Goal: Task Accomplishment & Management: Complete application form

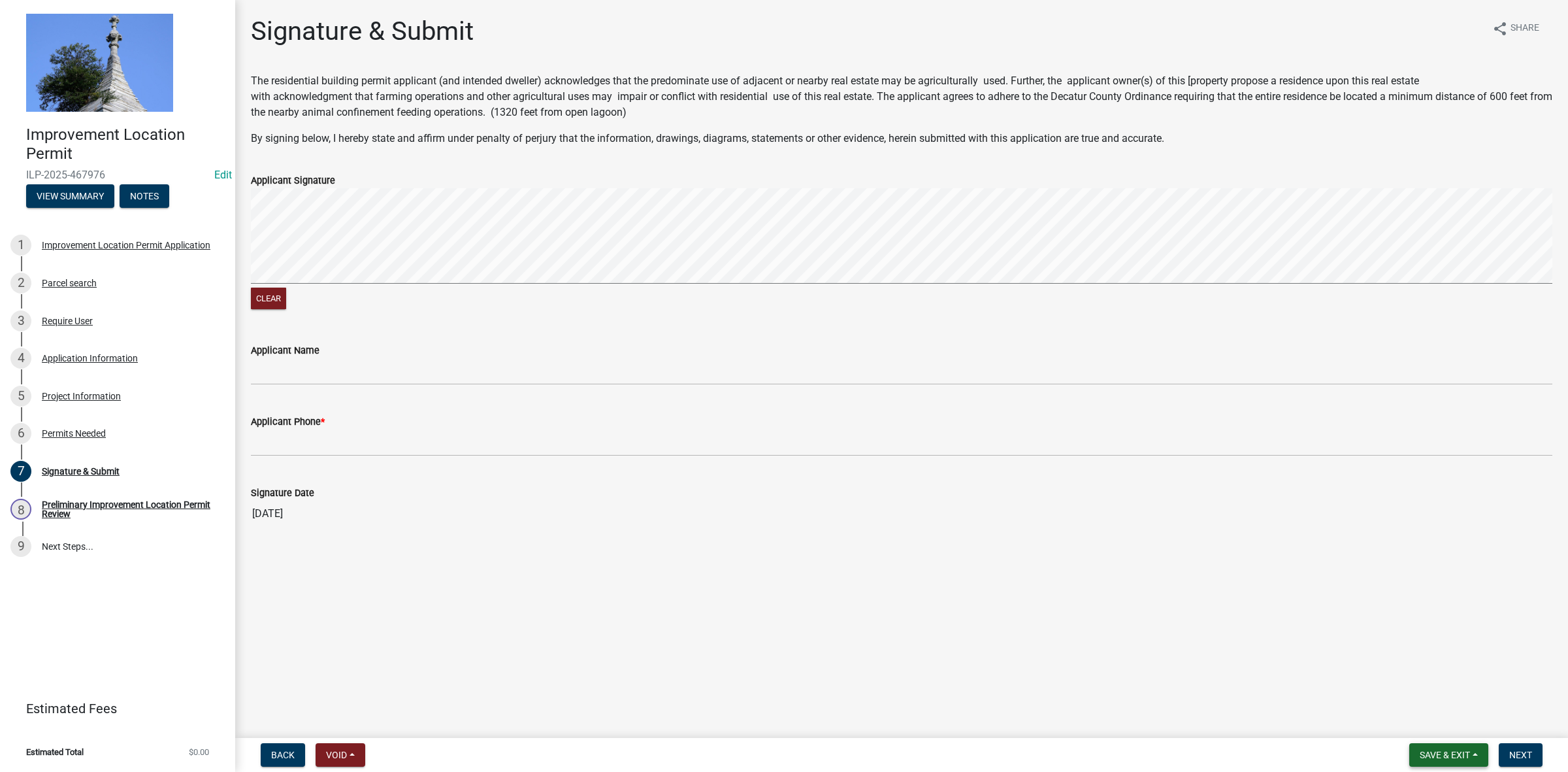
click at [1456, 754] on span "Save & Exit" at bounding box center [1446, 755] width 51 height 10
click at [1442, 719] on button "Save & Exit" at bounding box center [1436, 721] width 104 height 32
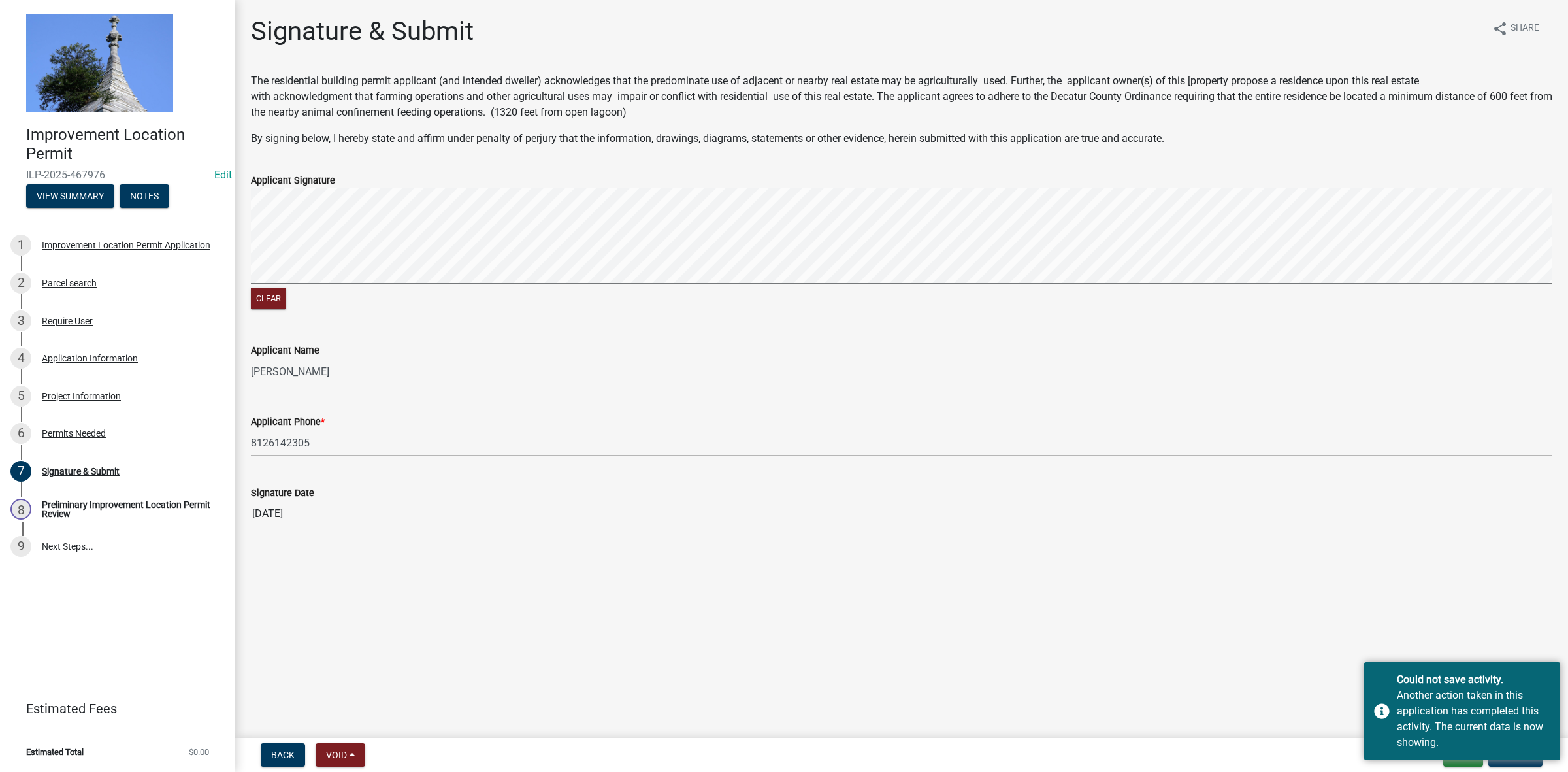
click at [1245, 653] on main "Signature & Submit share Share The residential building permit applicant (and i…" at bounding box center [902, 366] width 1333 height 732
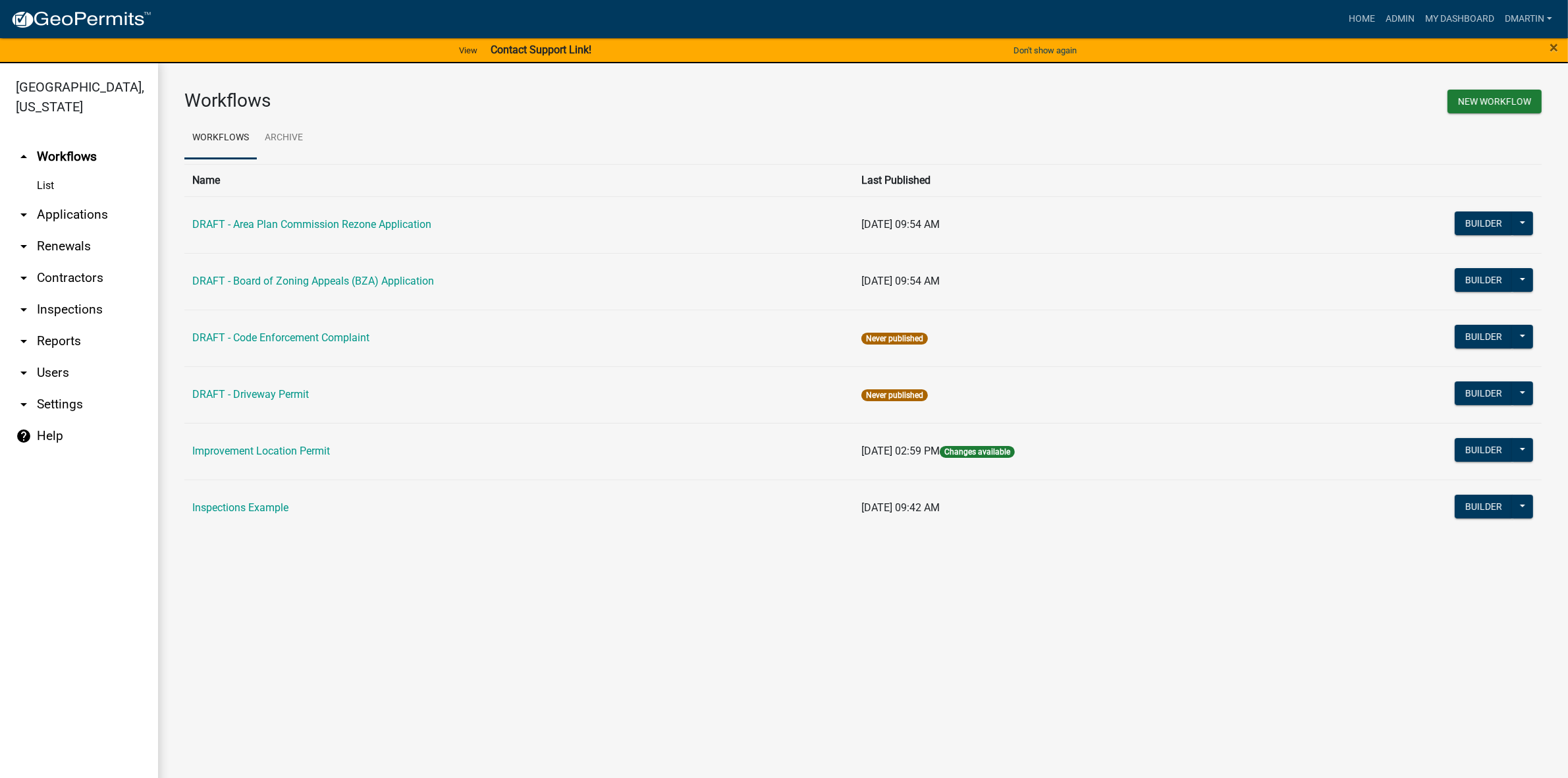
click at [79, 216] on link "arrow_drop_down Applications" at bounding box center [79, 215] width 158 height 32
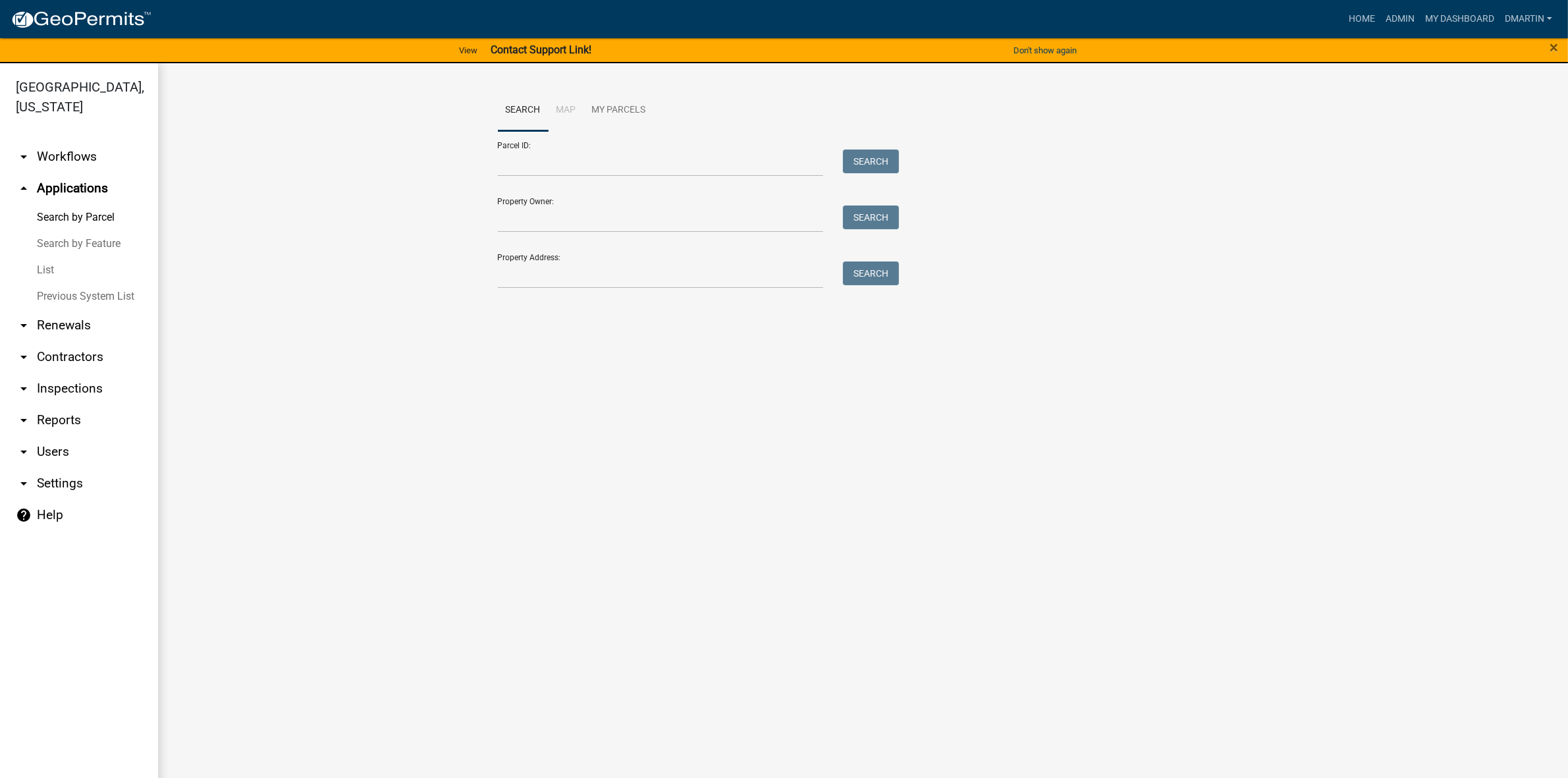
click at [59, 270] on link "List" at bounding box center [79, 270] width 158 height 26
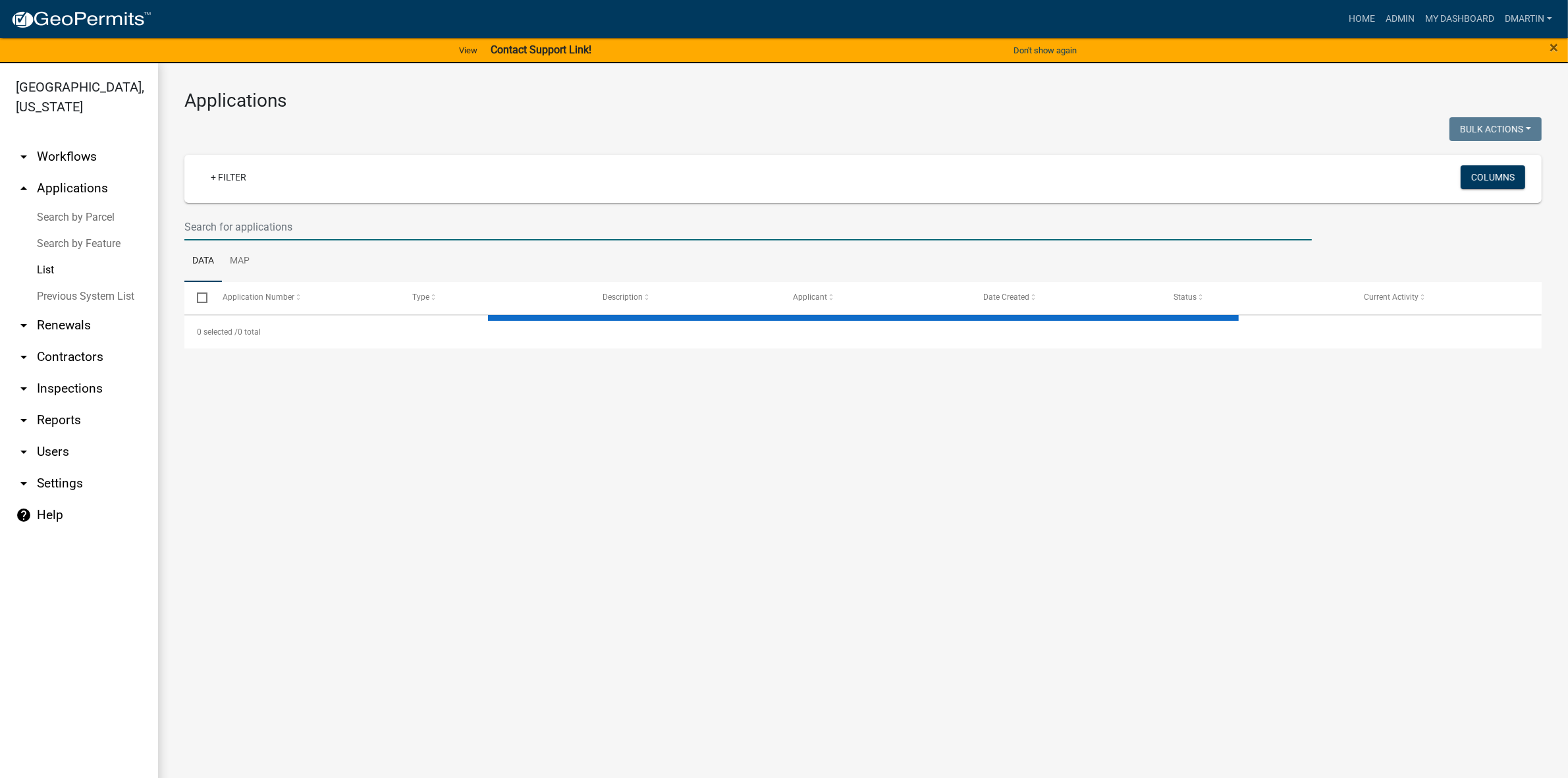
click at [400, 225] on input "text" at bounding box center [748, 227] width 1127 height 27
select select "3: 100"
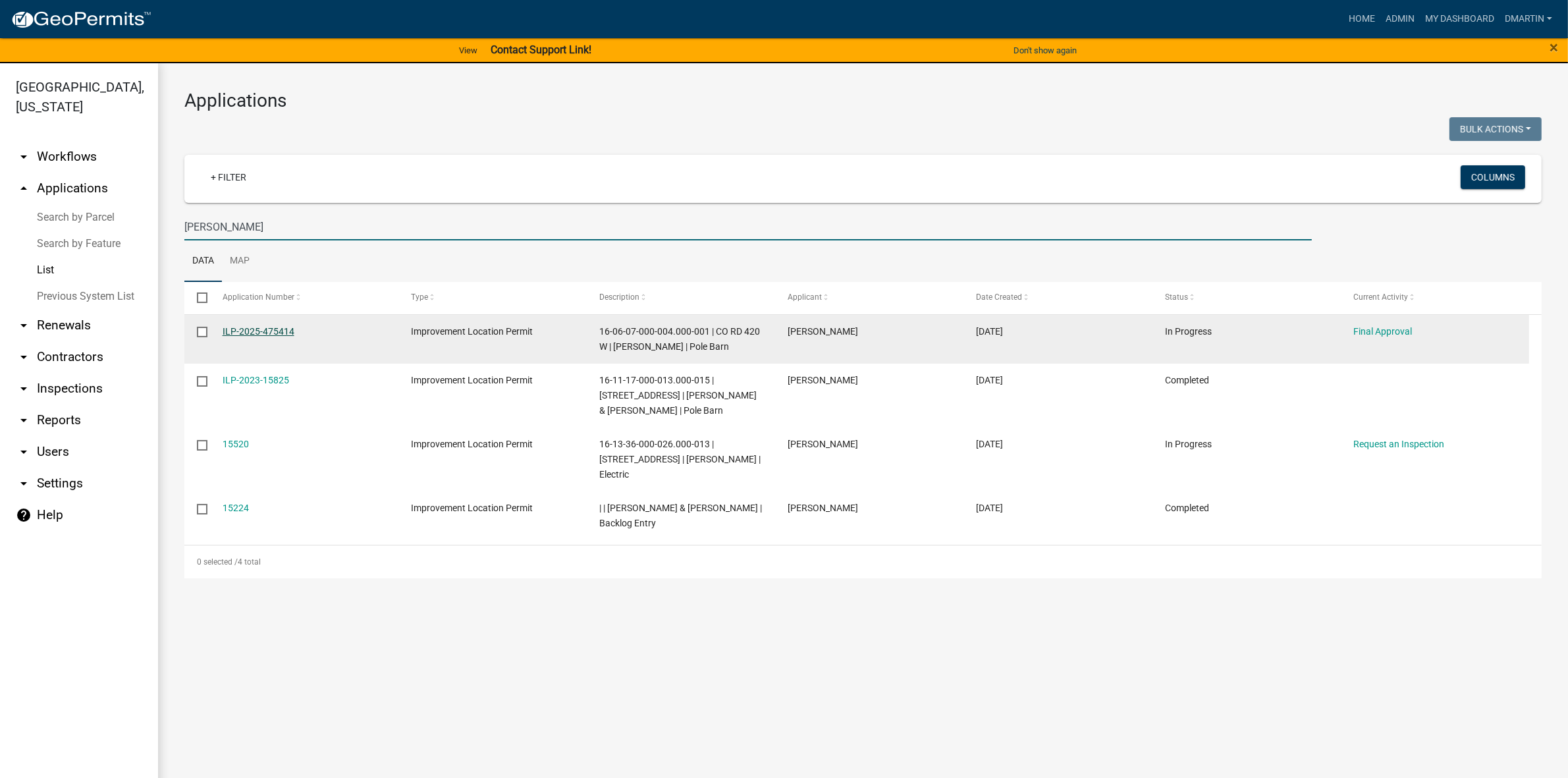
type input "[PERSON_NAME]"
click at [275, 327] on link "ILP-2025-475414" at bounding box center [259, 330] width 72 height 10
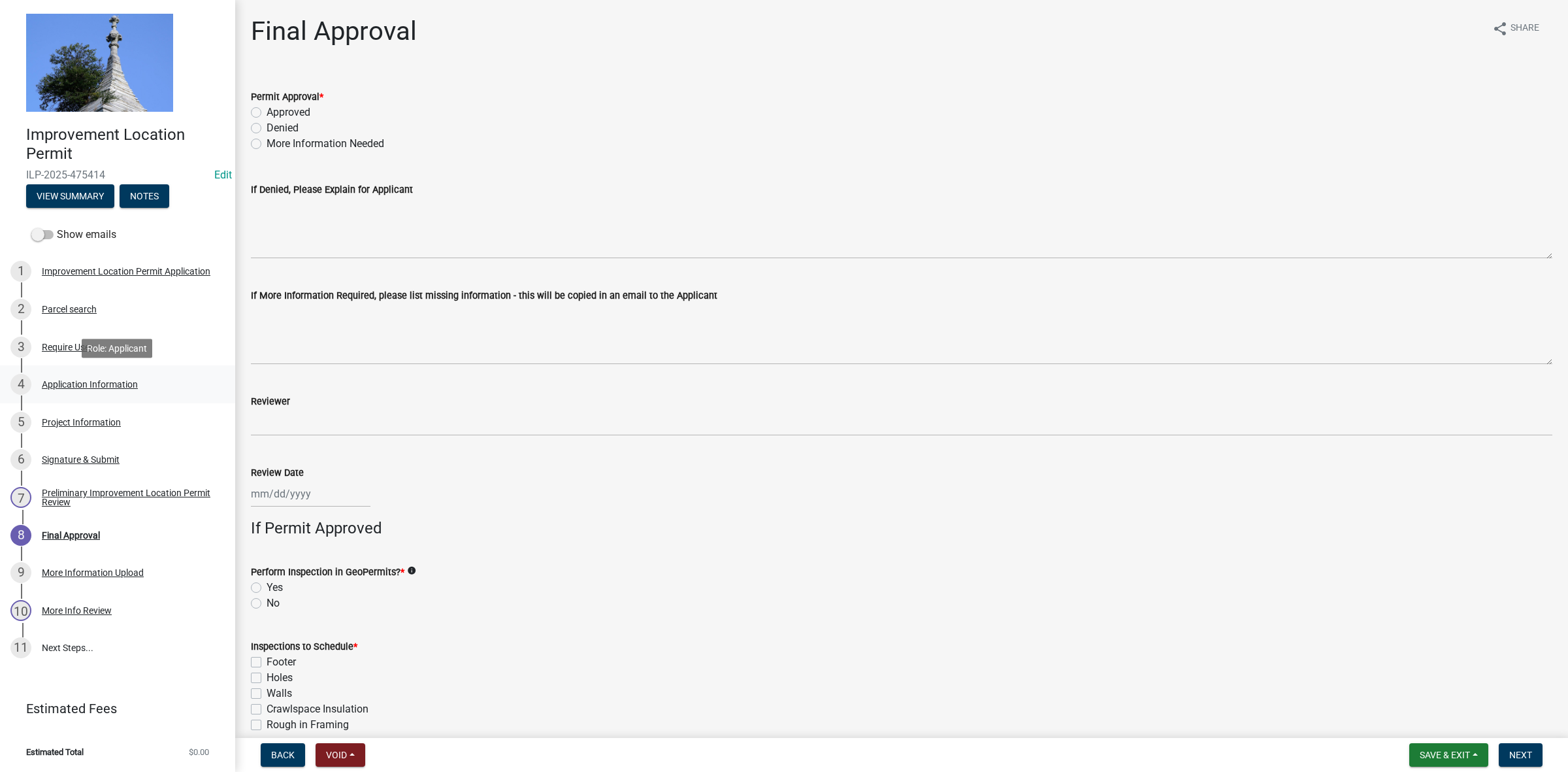
click at [89, 386] on div "Application Information" at bounding box center [90, 385] width 96 height 9
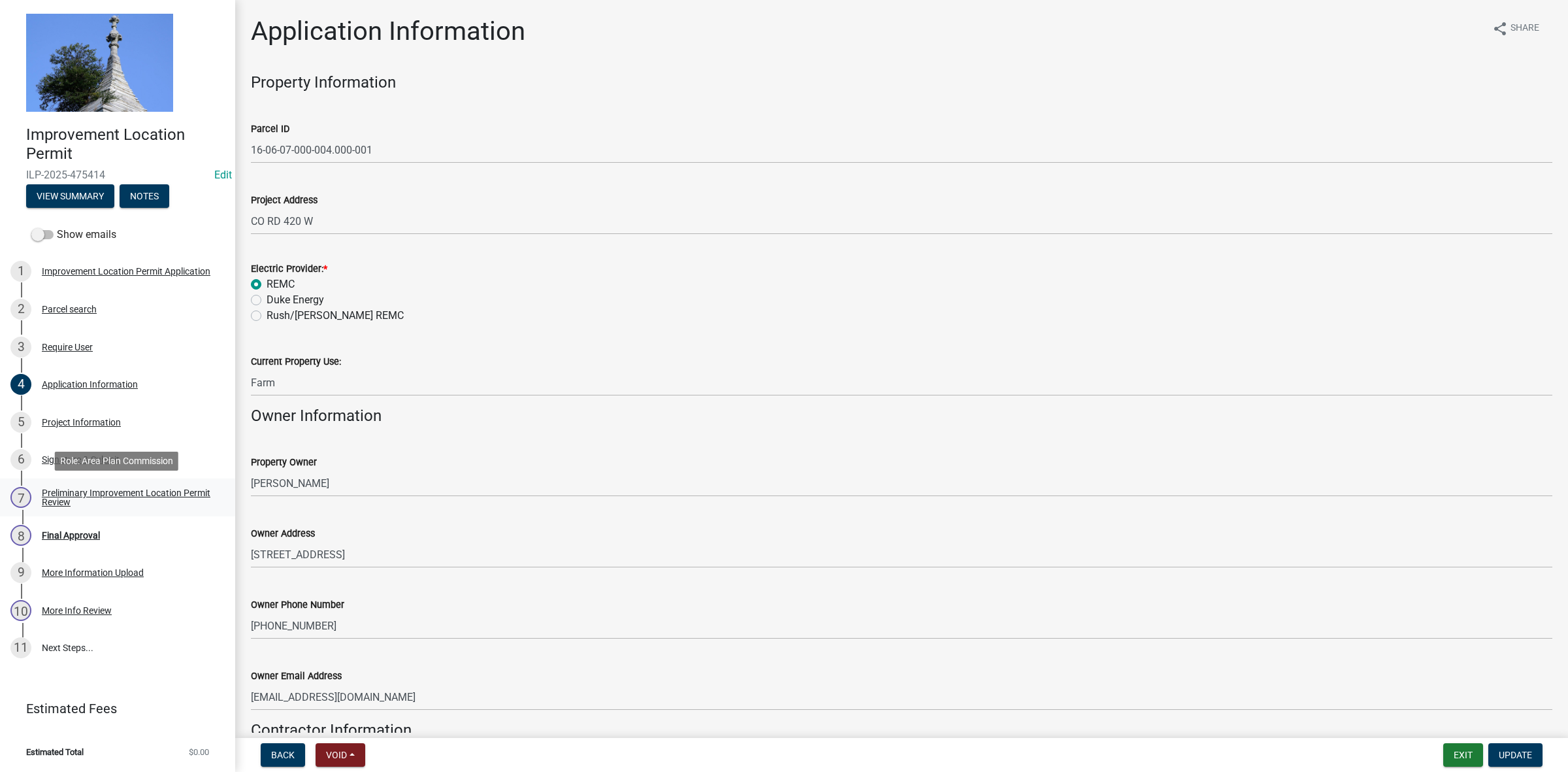
click at [100, 494] on div "Preliminary Improvement Location Permit Review" at bounding box center [128, 497] width 172 height 18
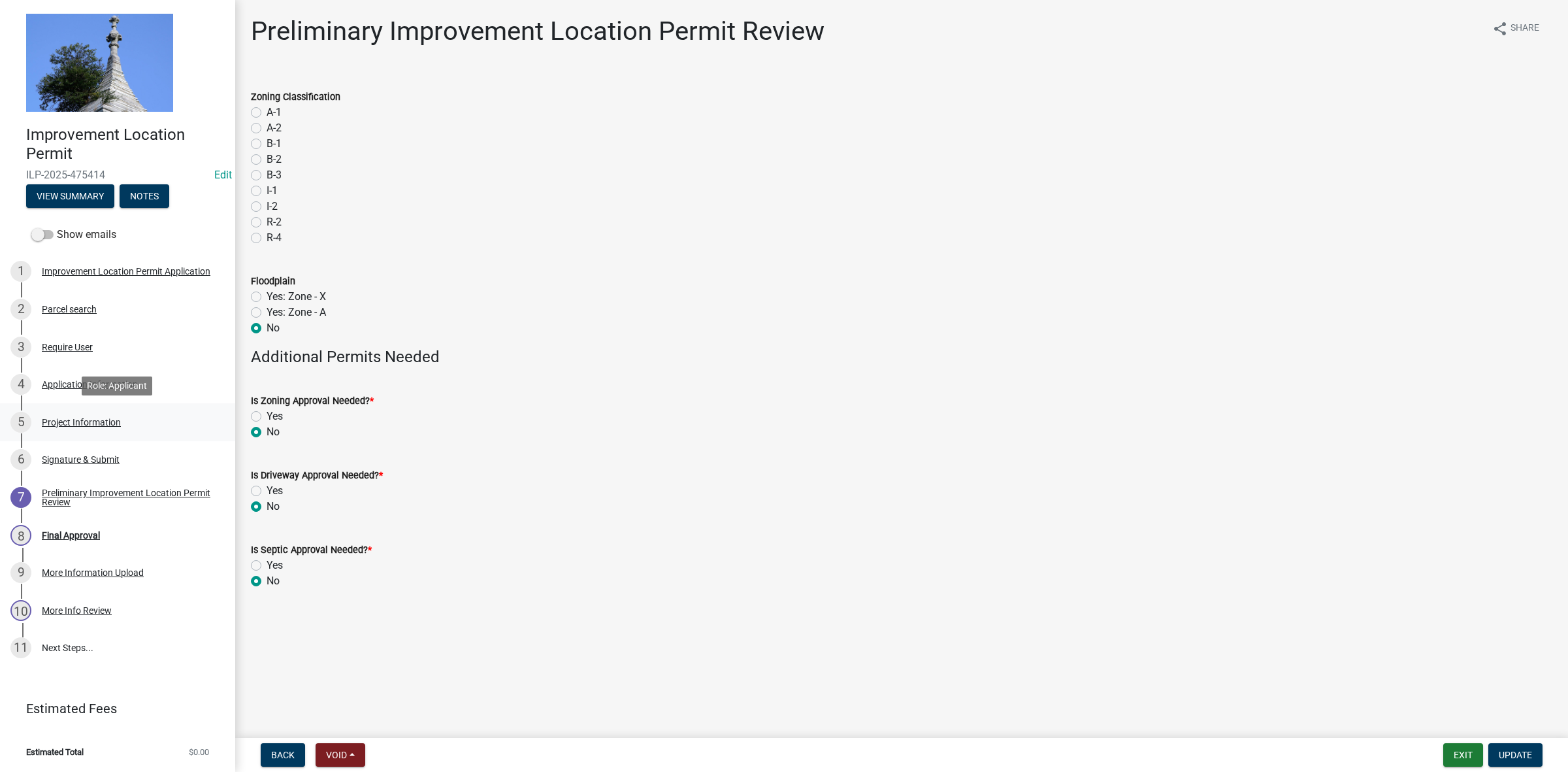
click at [64, 425] on div "Project Information" at bounding box center [81, 423] width 79 height 9
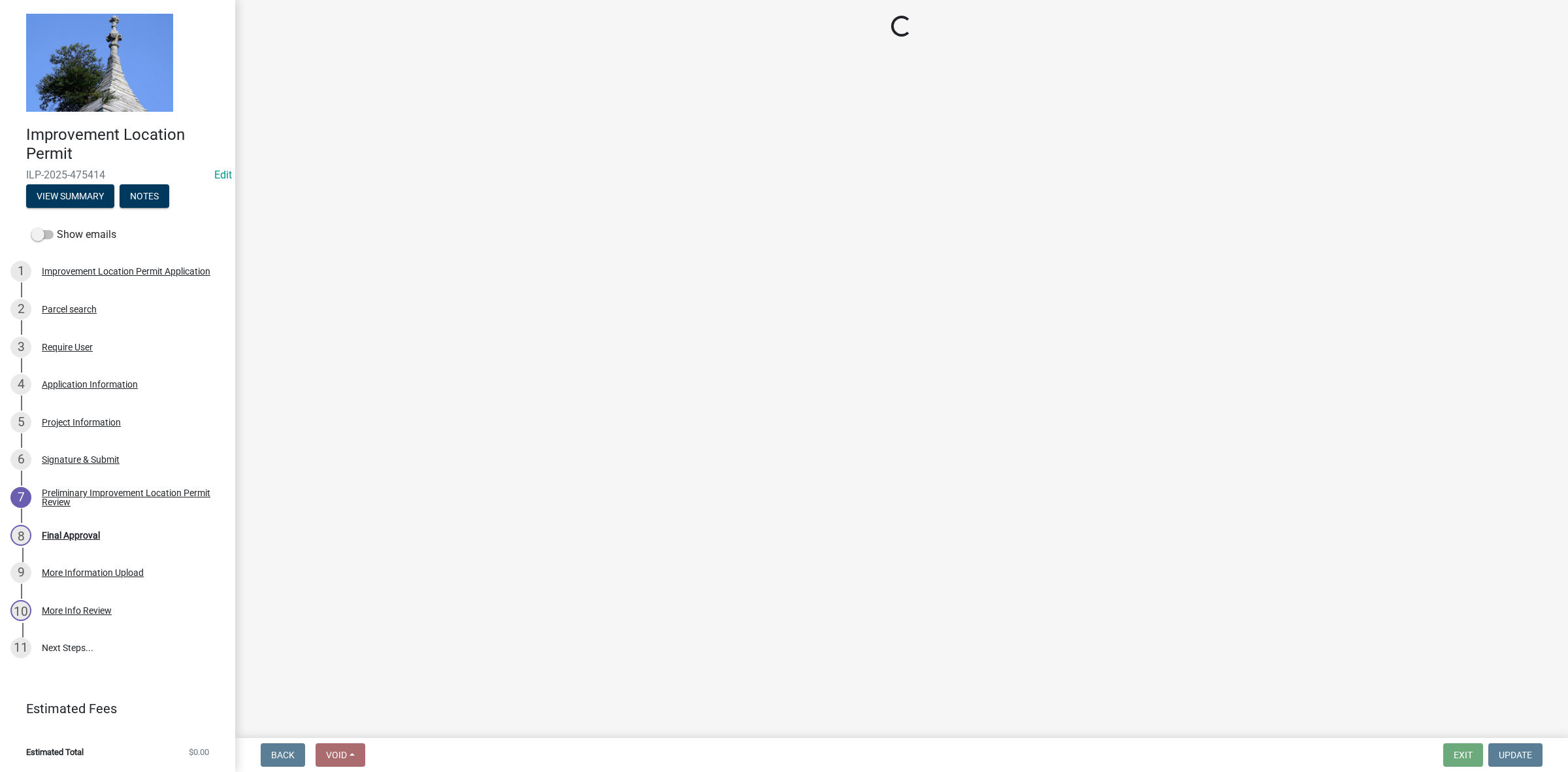
select select "dd9adb89-9a3c-4bc9-90d3-fd9cd60e52ec"
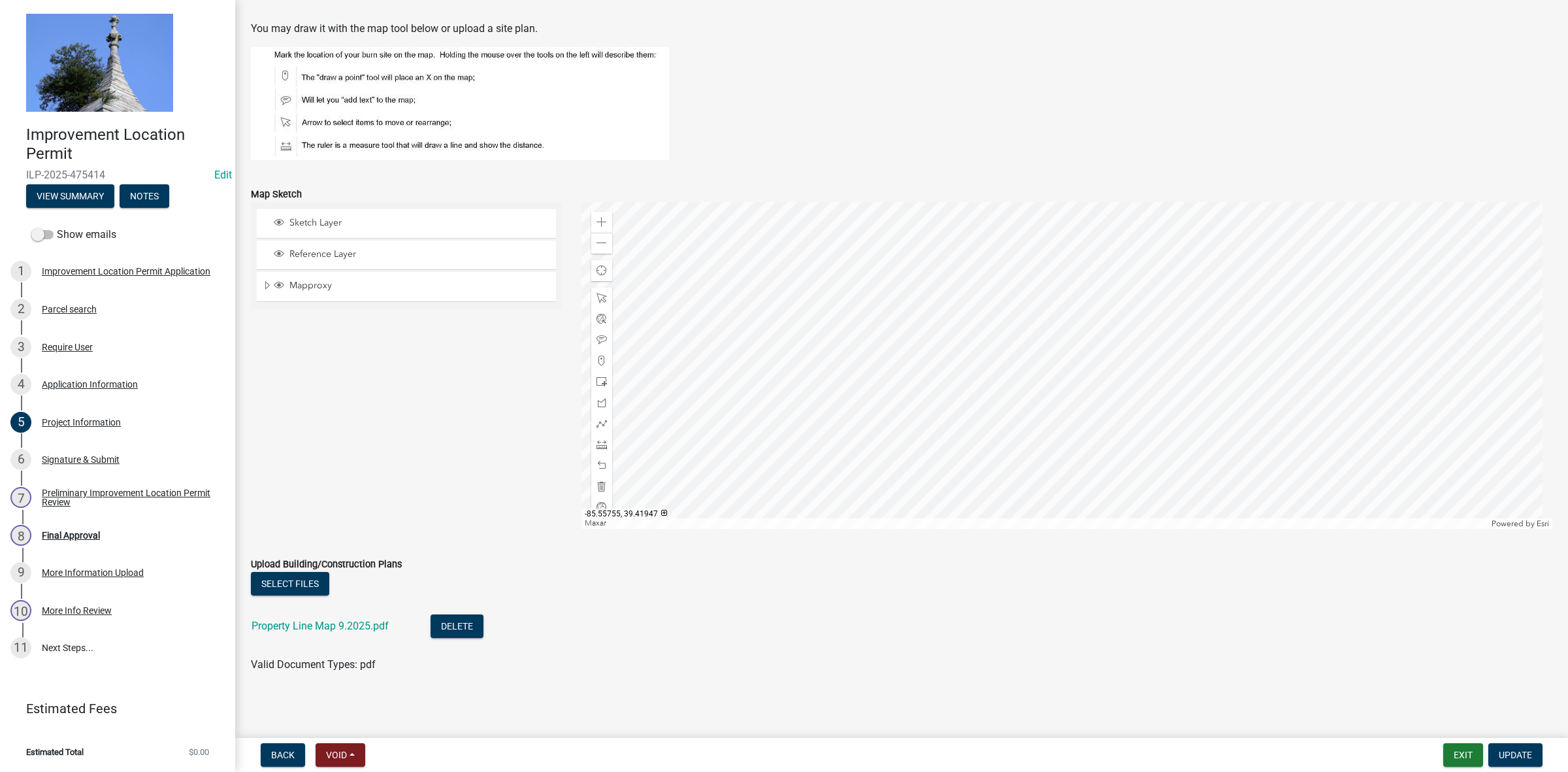
scroll to position [967, 0]
click at [1141, 391] on div at bounding box center [1067, 364] width 972 height 327
click at [1465, 751] on button "Exit" at bounding box center [1463, 755] width 39 height 24
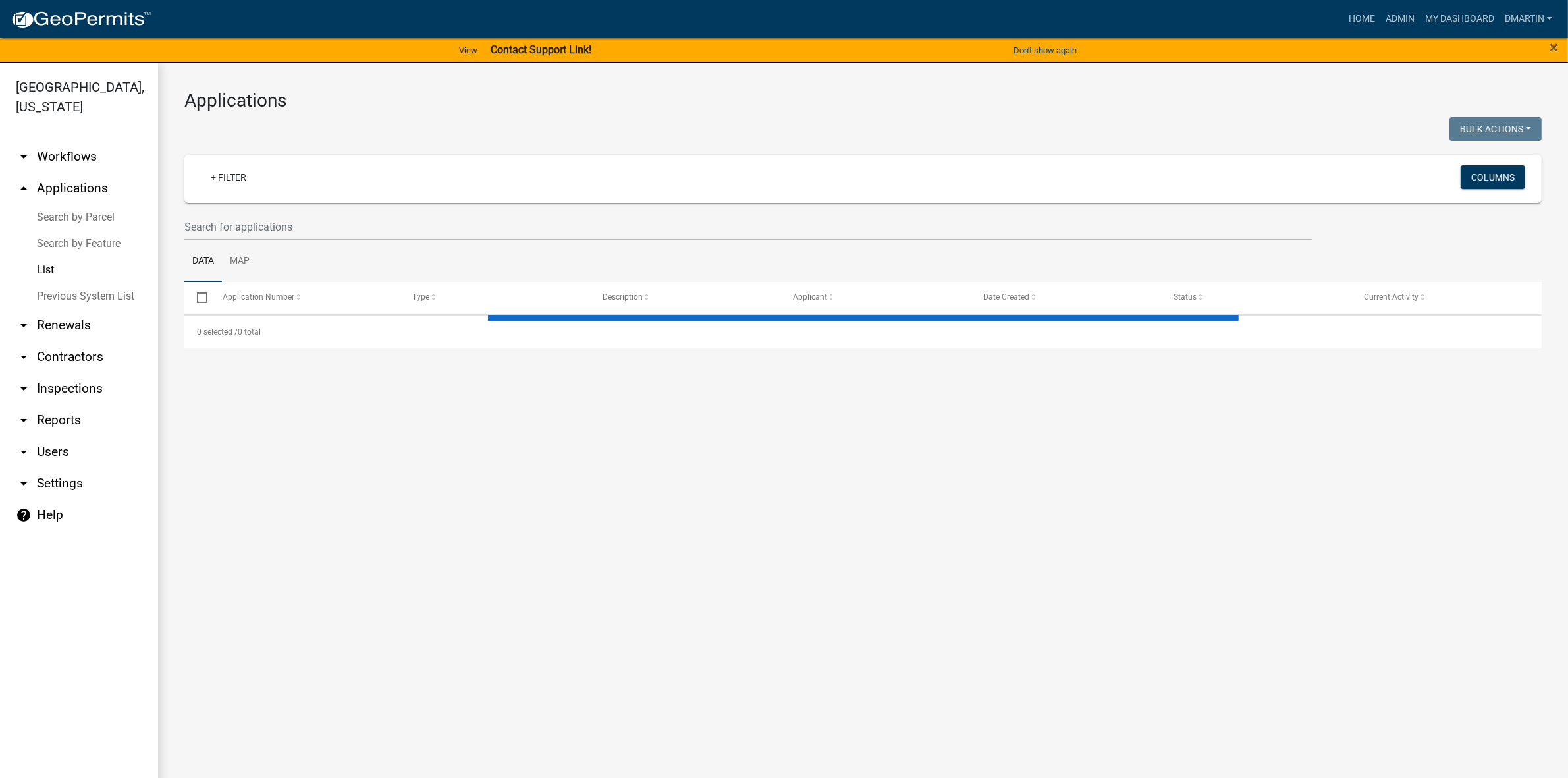
select select "3: 100"
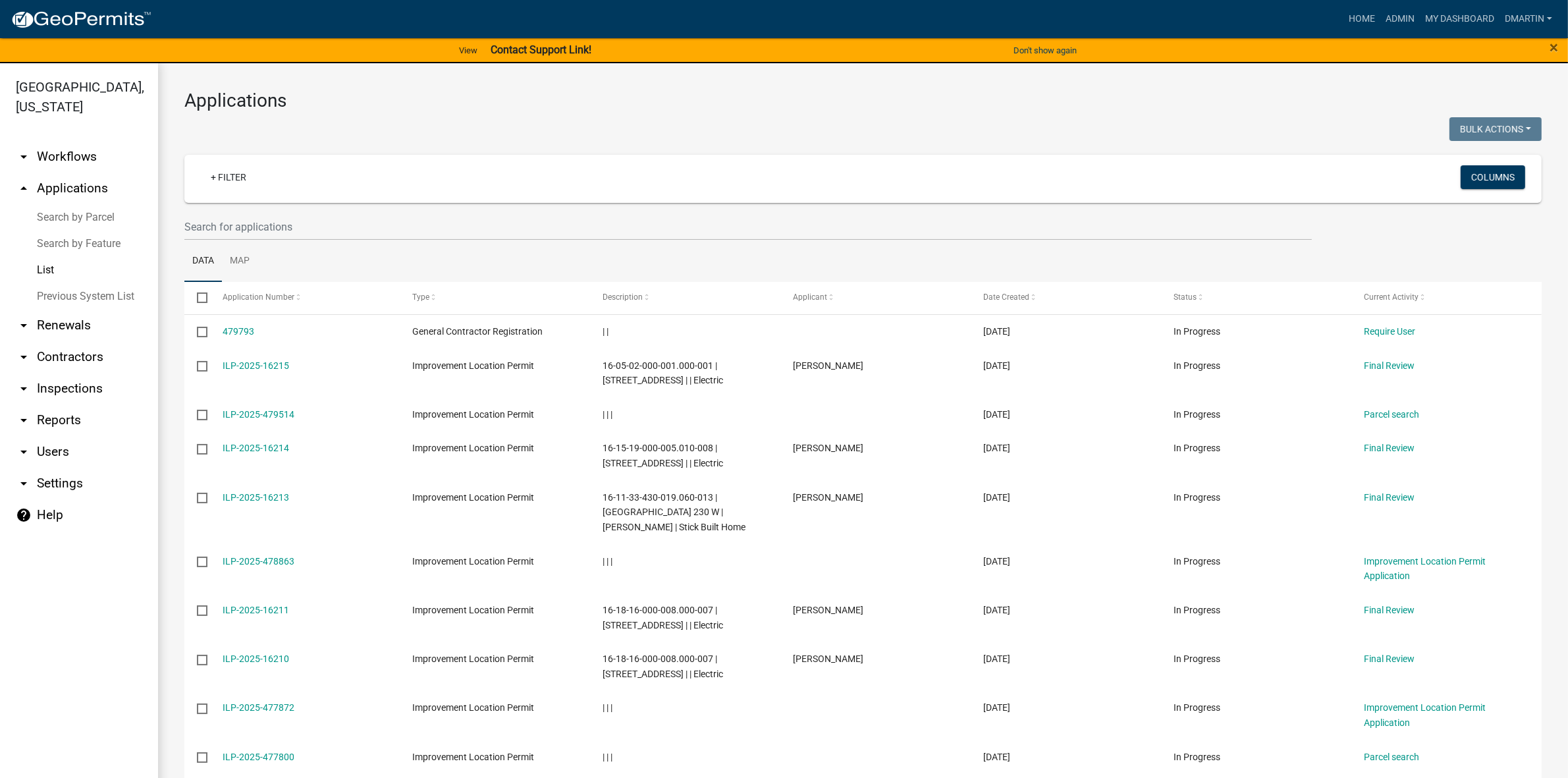
click at [50, 265] on link "List" at bounding box center [79, 270] width 158 height 26
click at [44, 268] on link "List" at bounding box center [79, 270] width 158 height 26
click at [47, 271] on link "List" at bounding box center [79, 270] width 158 height 26
drag, startPoint x: 313, startPoint y: 227, endPoint x: 336, endPoint y: 228, distance: 23.0
click at [313, 226] on input "text" at bounding box center [748, 227] width 1127 height 27
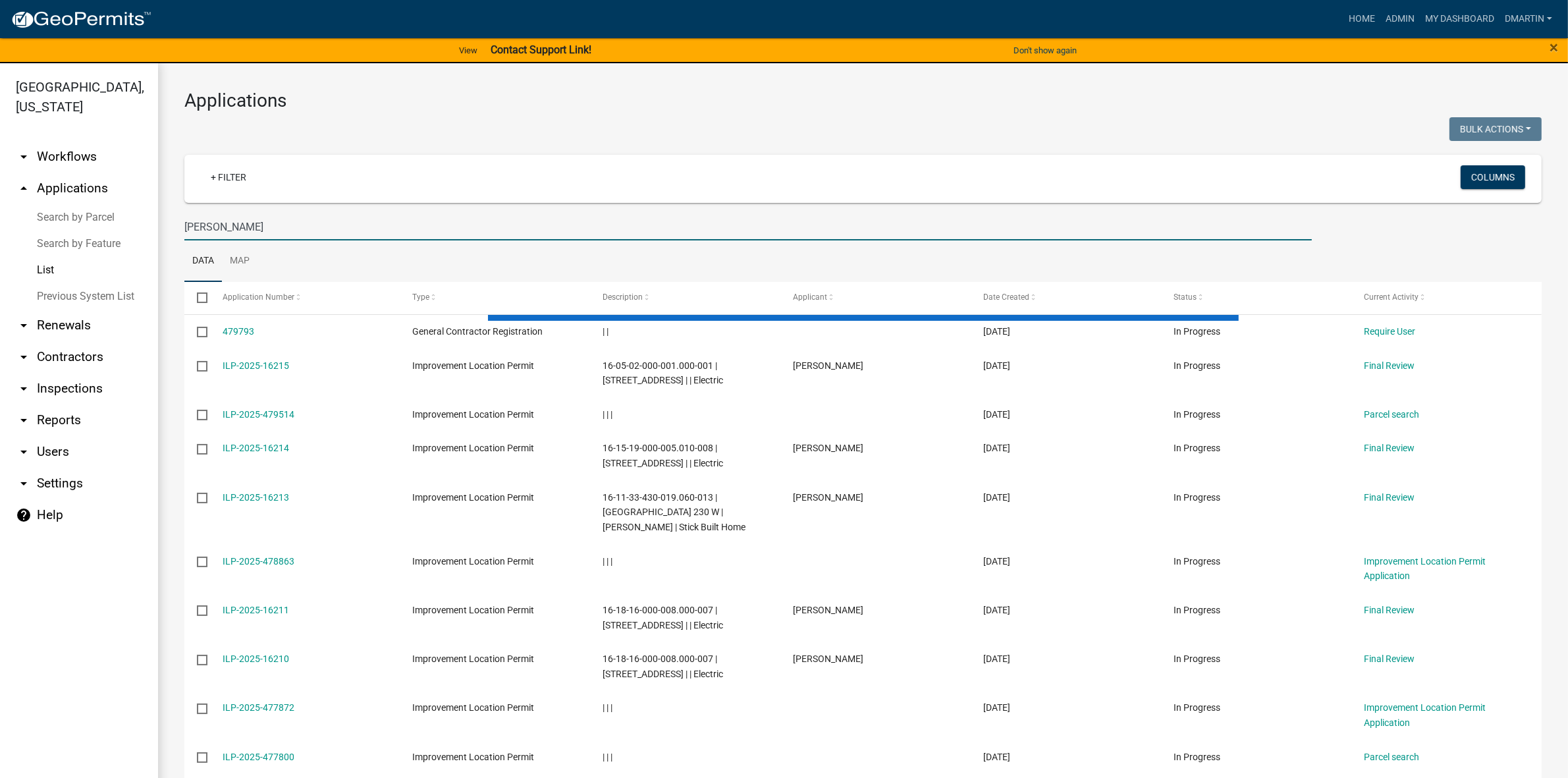
type input "saylor"
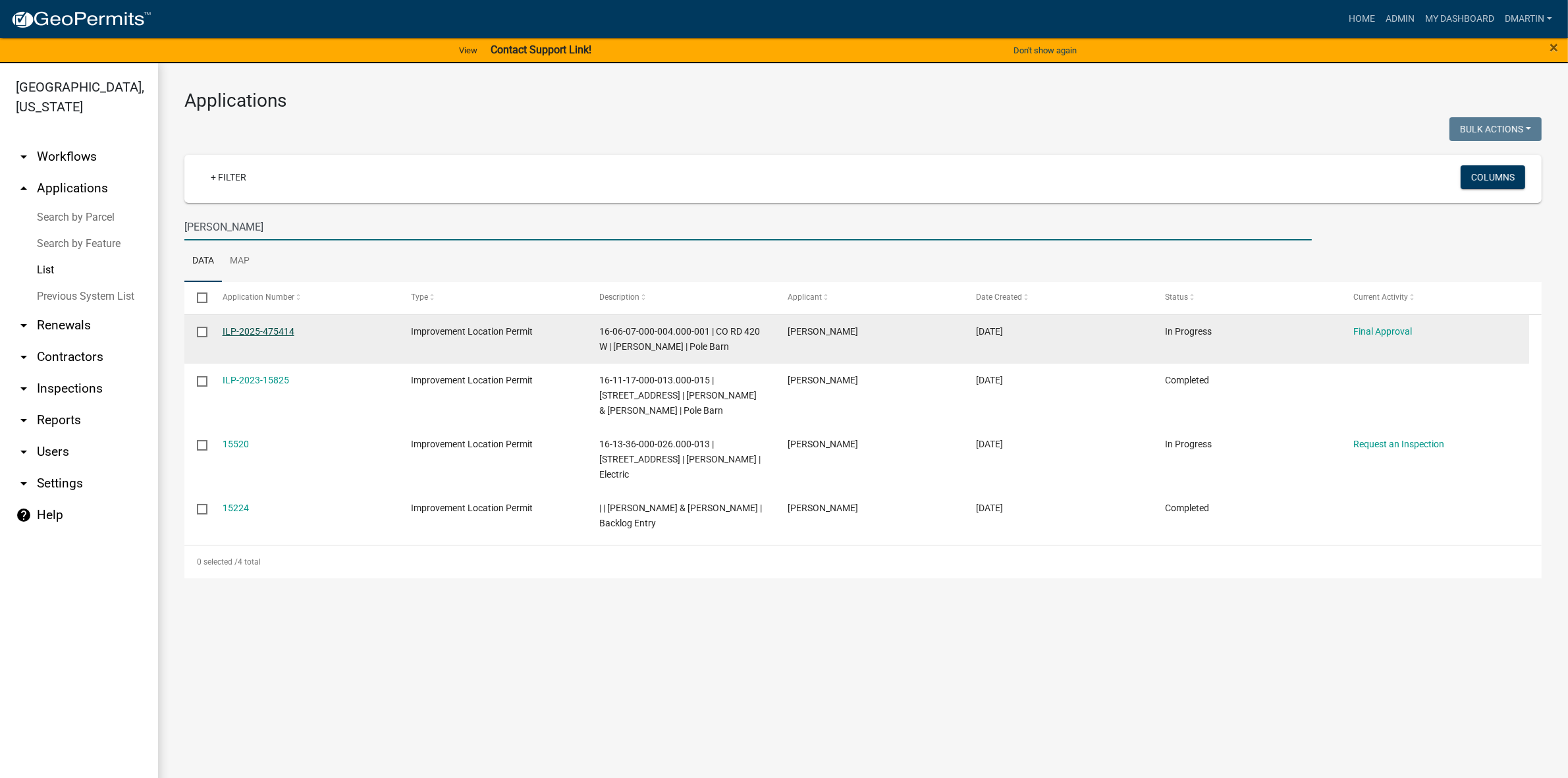
click at [257, 334] on link "ILP-2025-475414" at bounding box center [259, 330] width 72 height 10
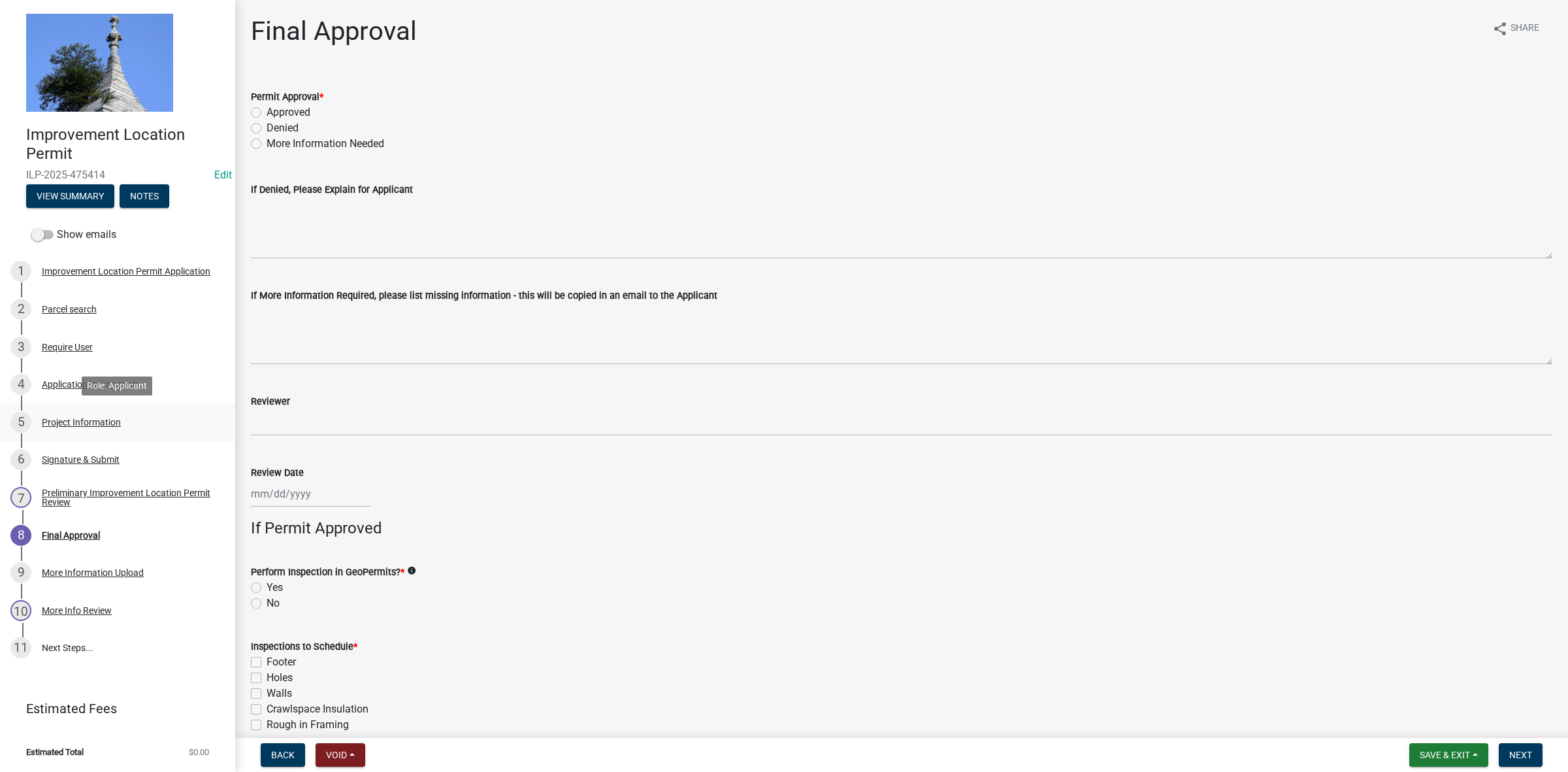
click at [81, 420] on div "Project Information" at bounding box center [81, 423] width 79 height 9
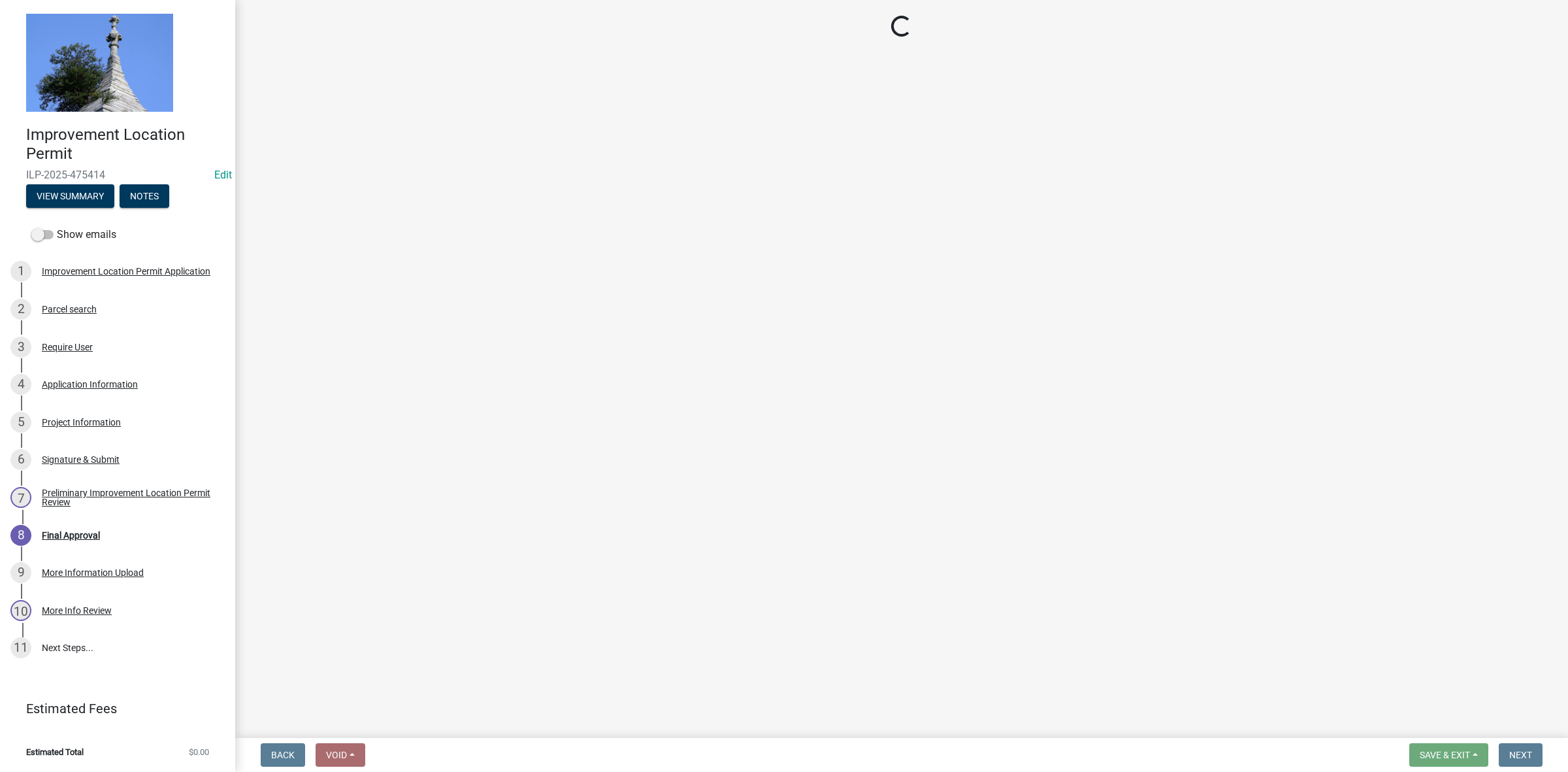
select select "dd9adb89-9a3c-4bc9-90d3-fd9cd60e52ec"
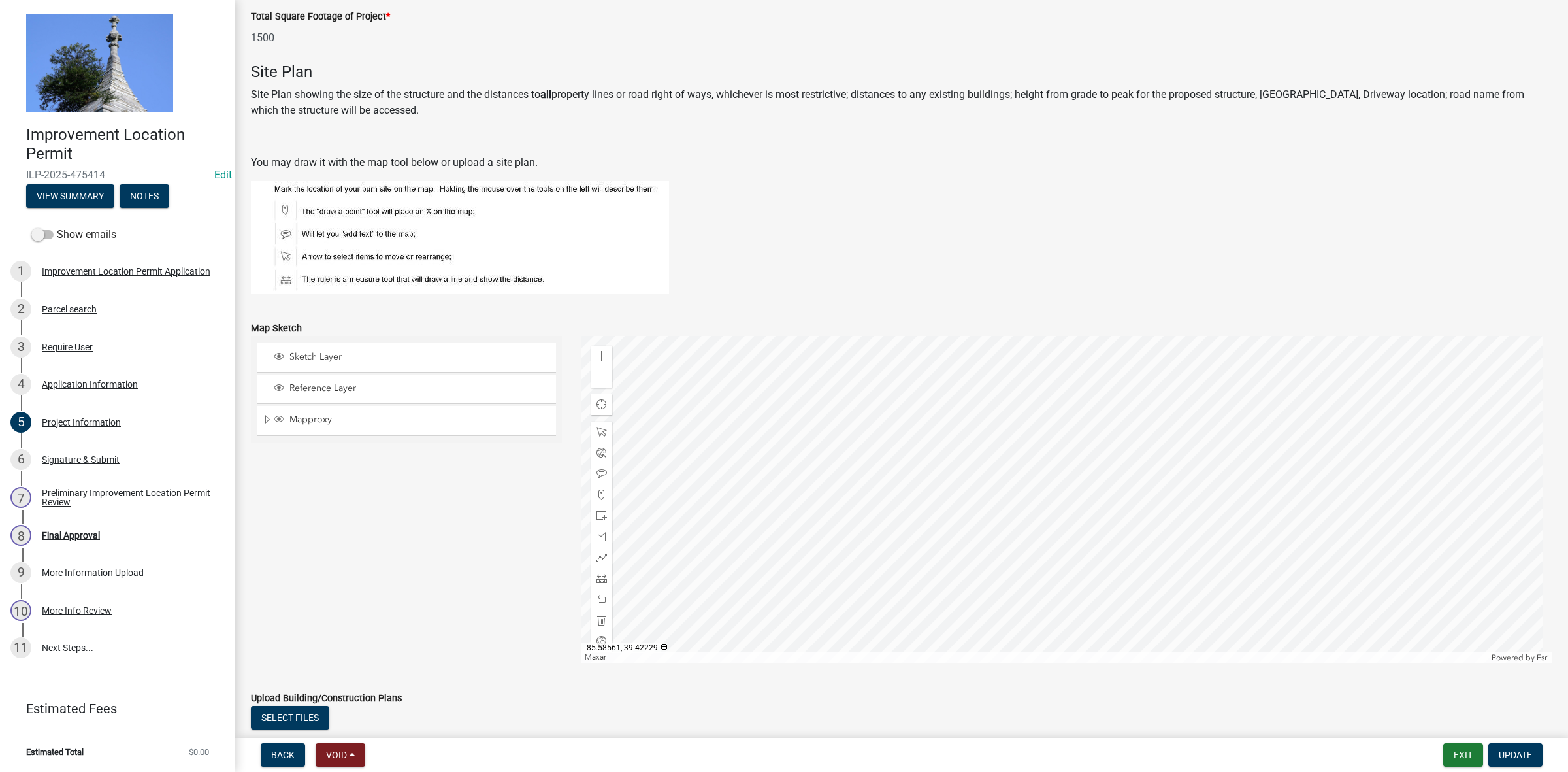
scroll to position [967, 0]
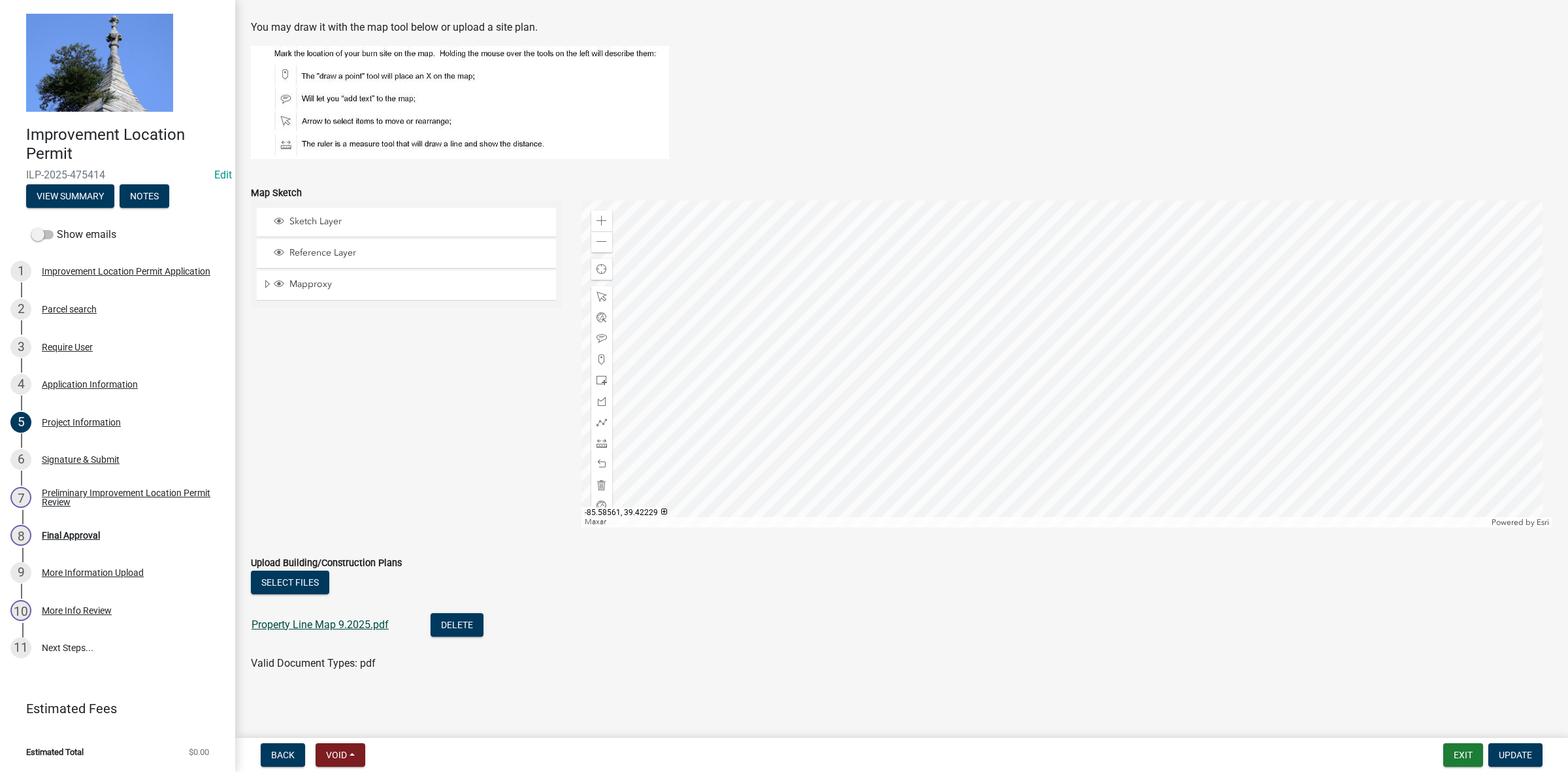
click at [334, 623] on link "Property Line Map 9.2025.pdf" at bounding box center [320, 625] width 137 height 13
click at [96, 492] on div "Preliminary Improvement Location Permit Review" at bounding box center [128, 497] width 172 height 18
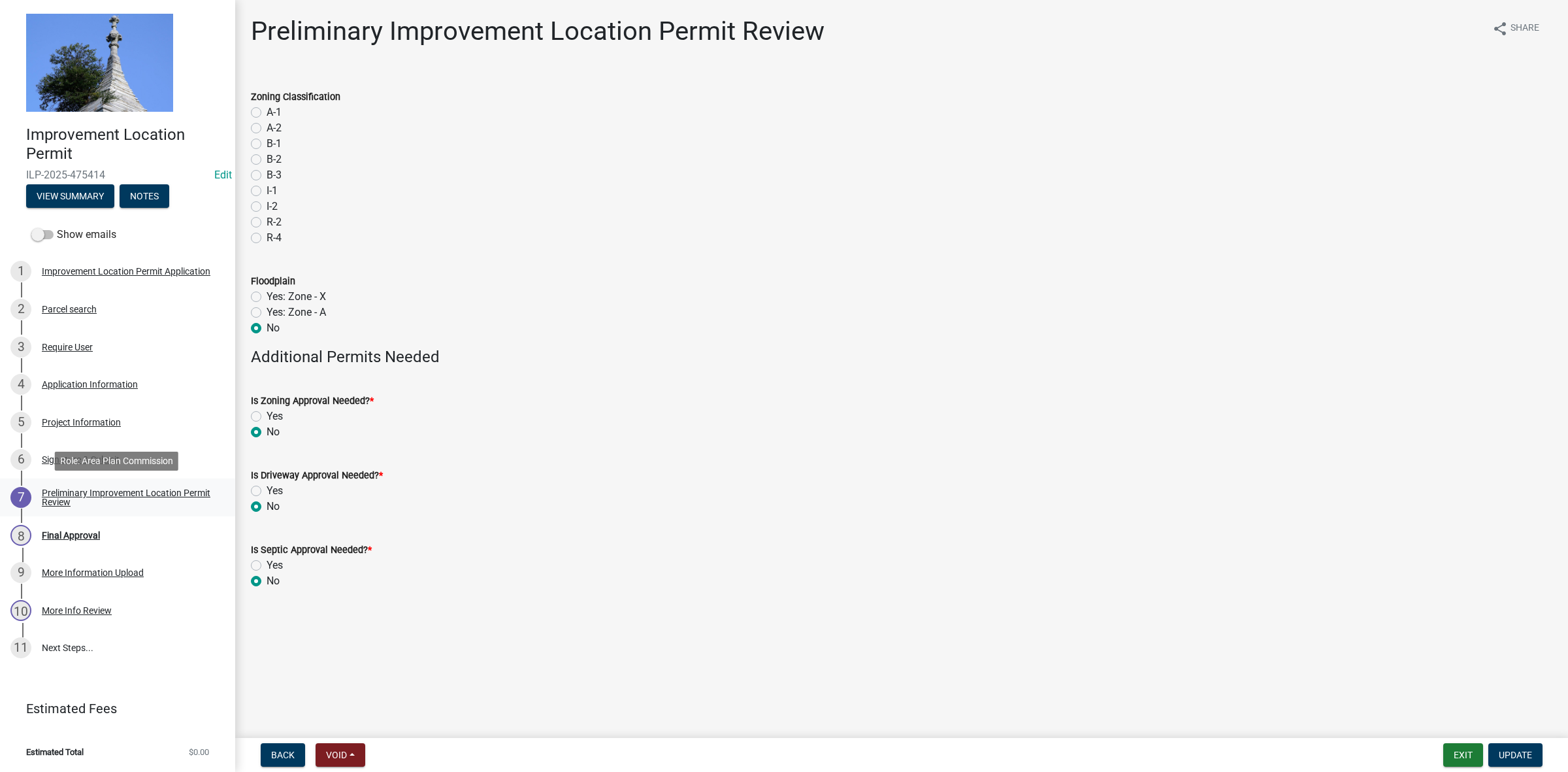
click at [77, 494] on div "Preliminary Improvement Location Permit Review" at bounding box center [128, 497] width 172 height 18
click at [72, 458] on div "Signature & Submit" at bounding box center [81, 460] width 77 height 9
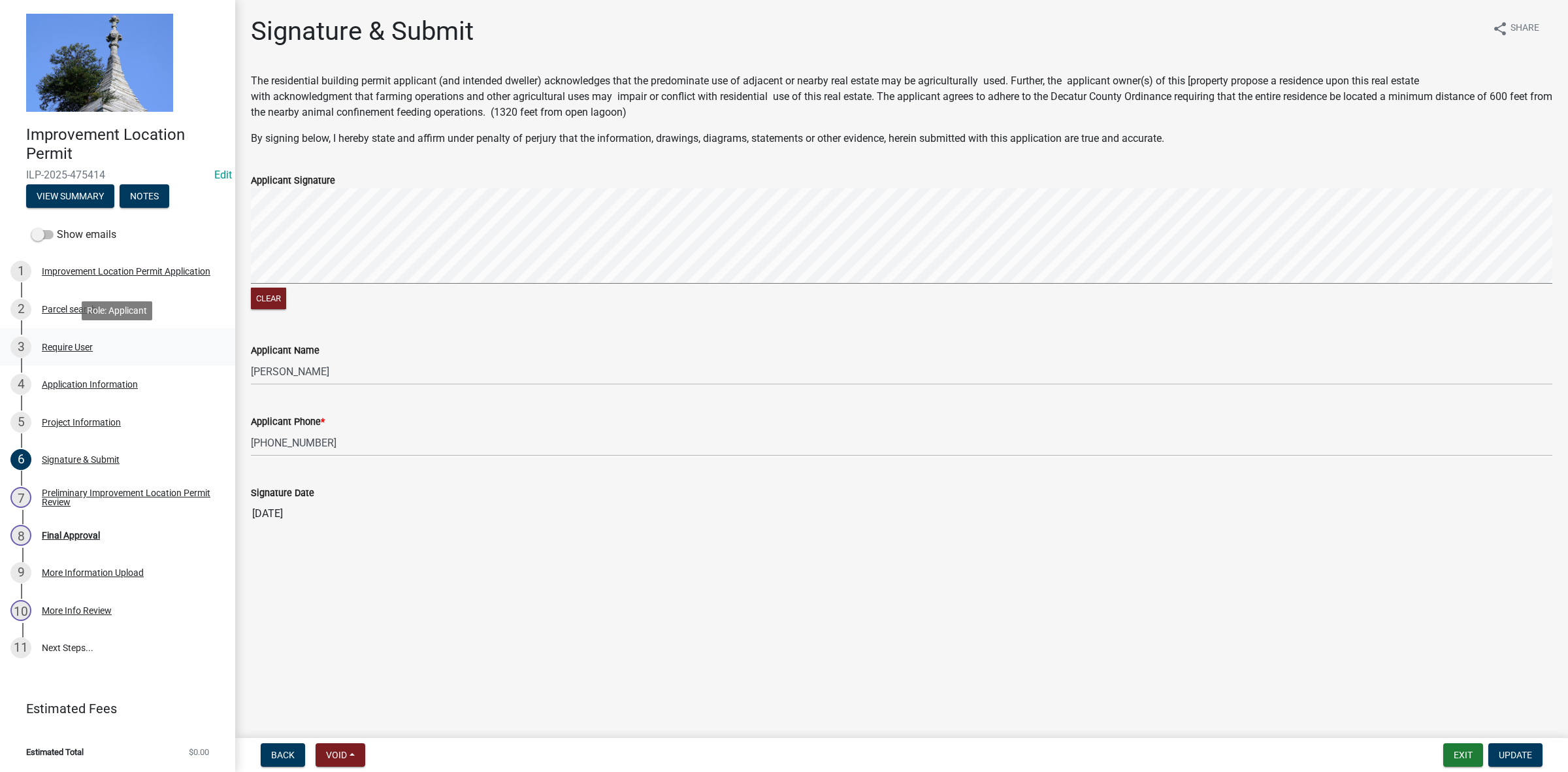
click at [69, 348] on div "Require User" at bounding box center [67, 347] width 51 height 9
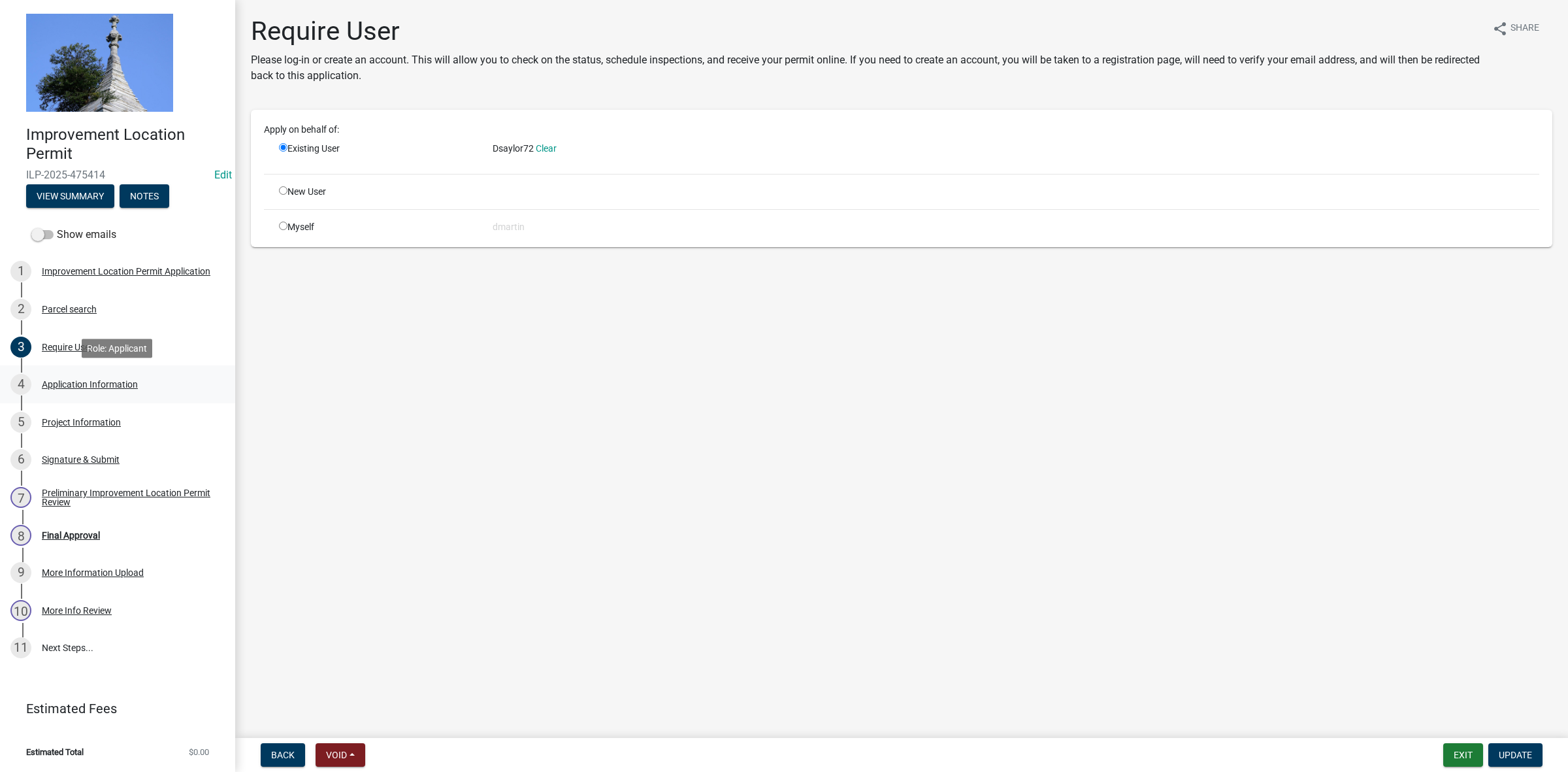
click at [92, 387] on div "Application Information" at bounding box center [90, 385] width 96 height 9
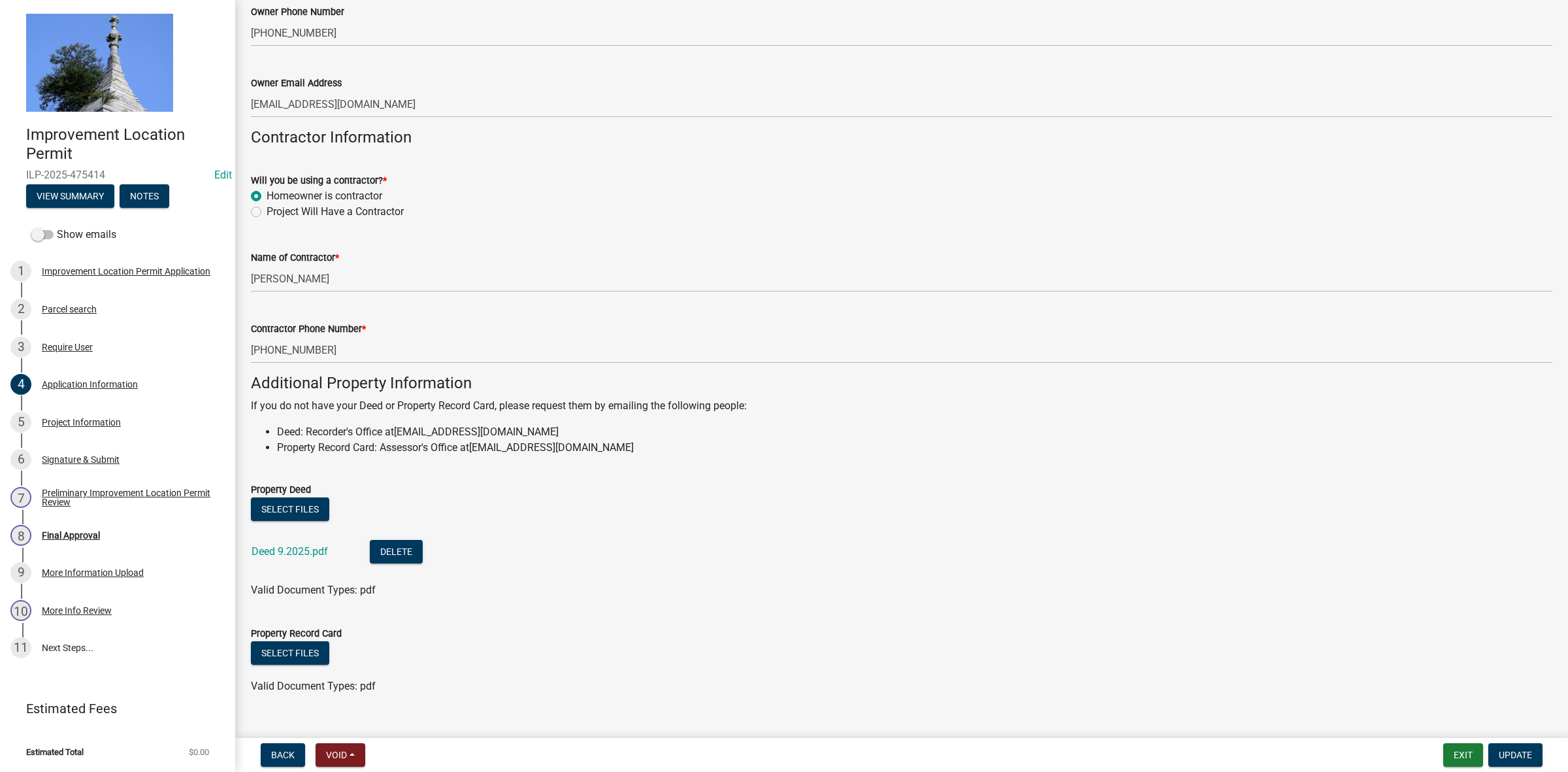
scroll to position [616, 0]
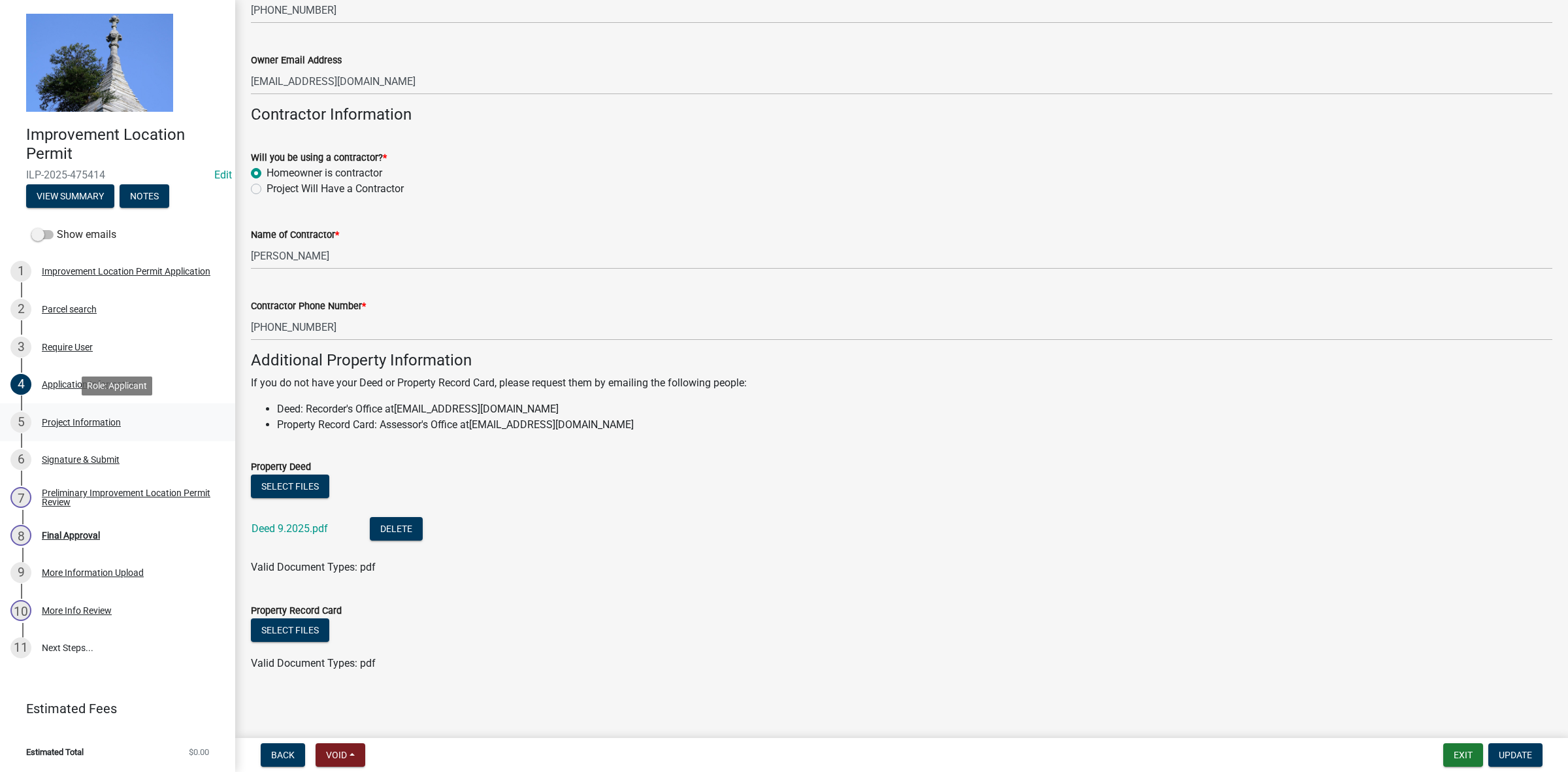
click at [59, 415] on div "5 Project Information" at bounding box center [112, 422] width 204 height 21
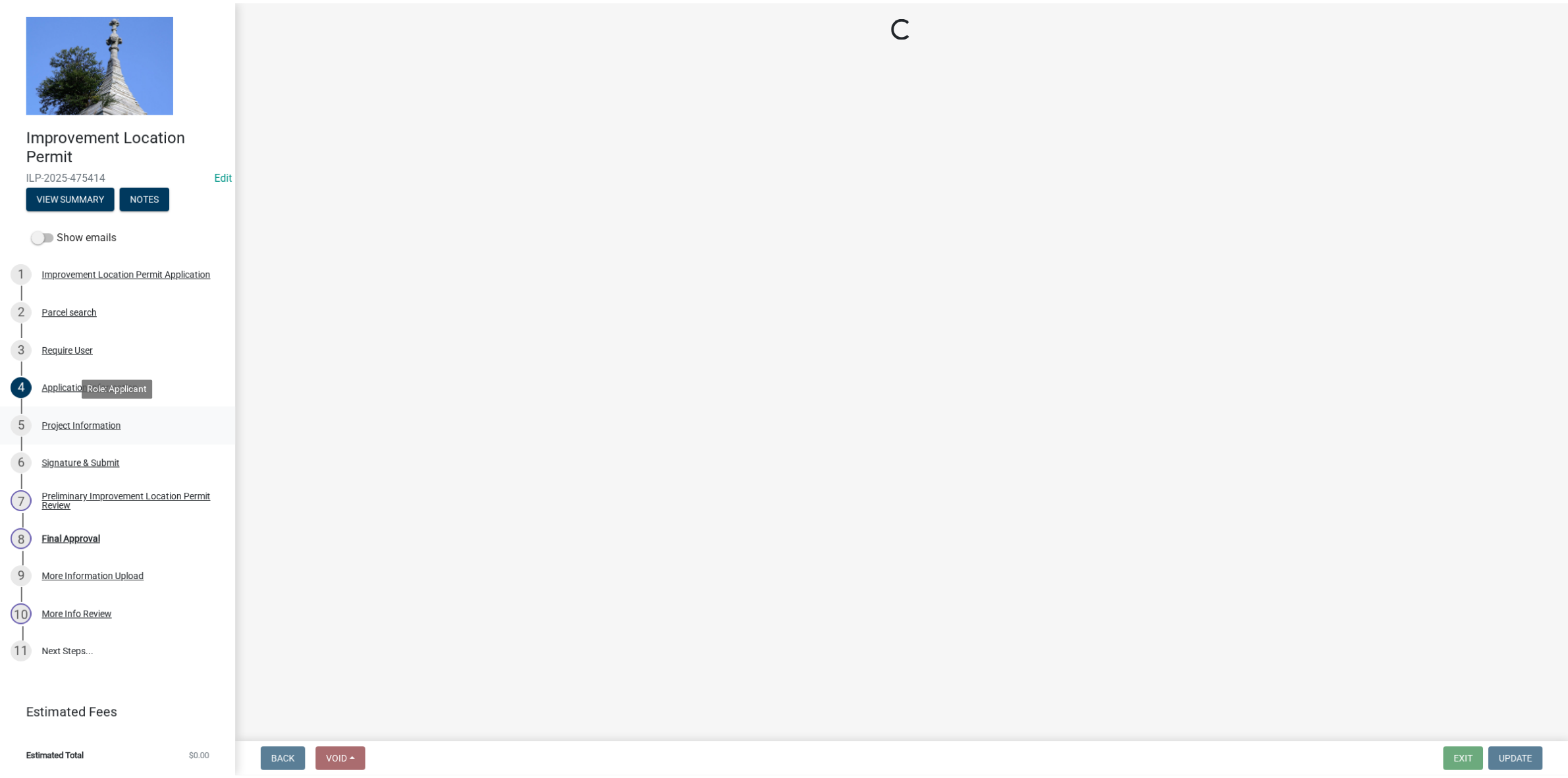
scroll to position [0, 0]
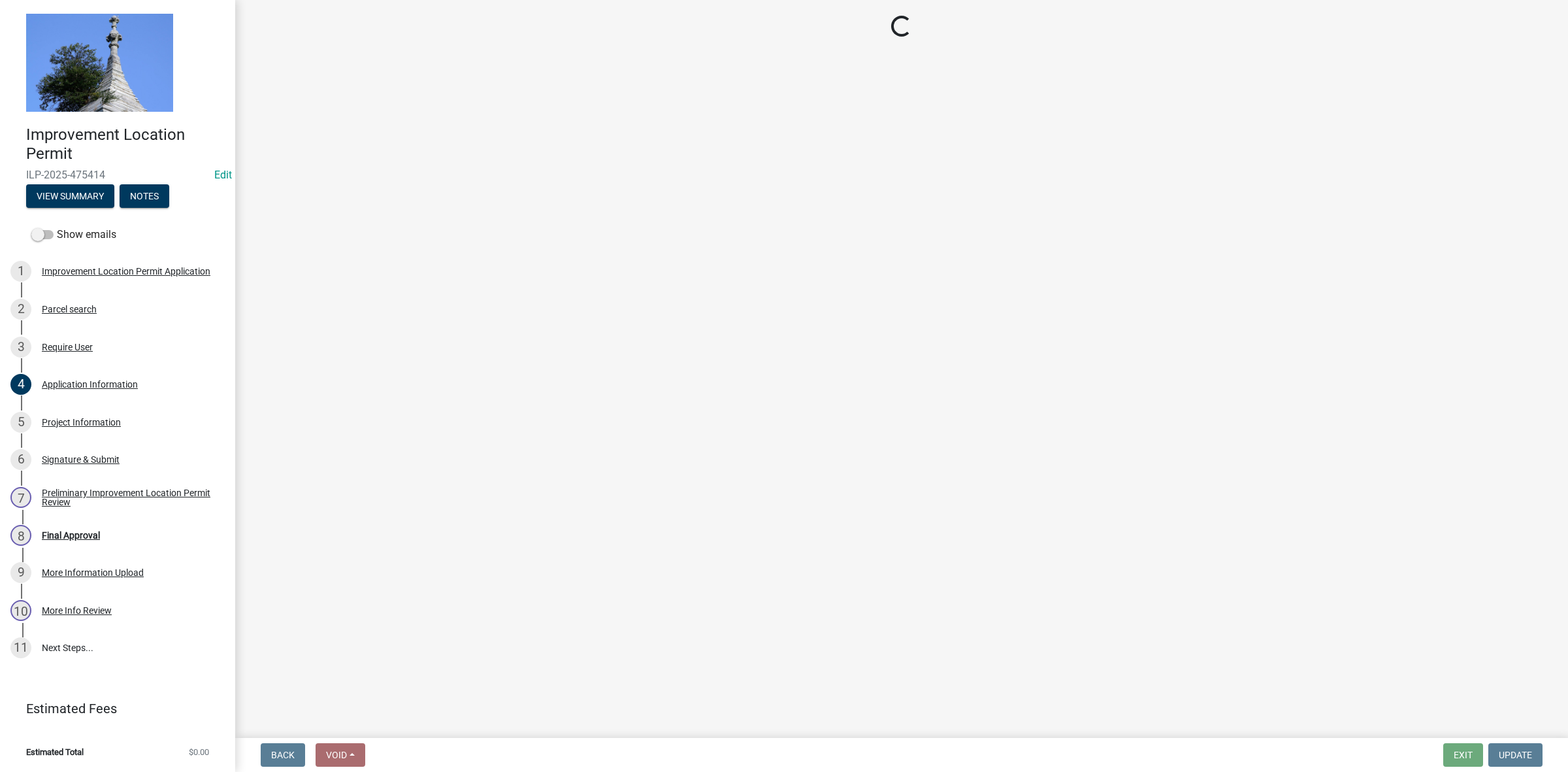
select select "dd9adb89-9a3c-4bc9-90d3-fd9cd60e52ec"
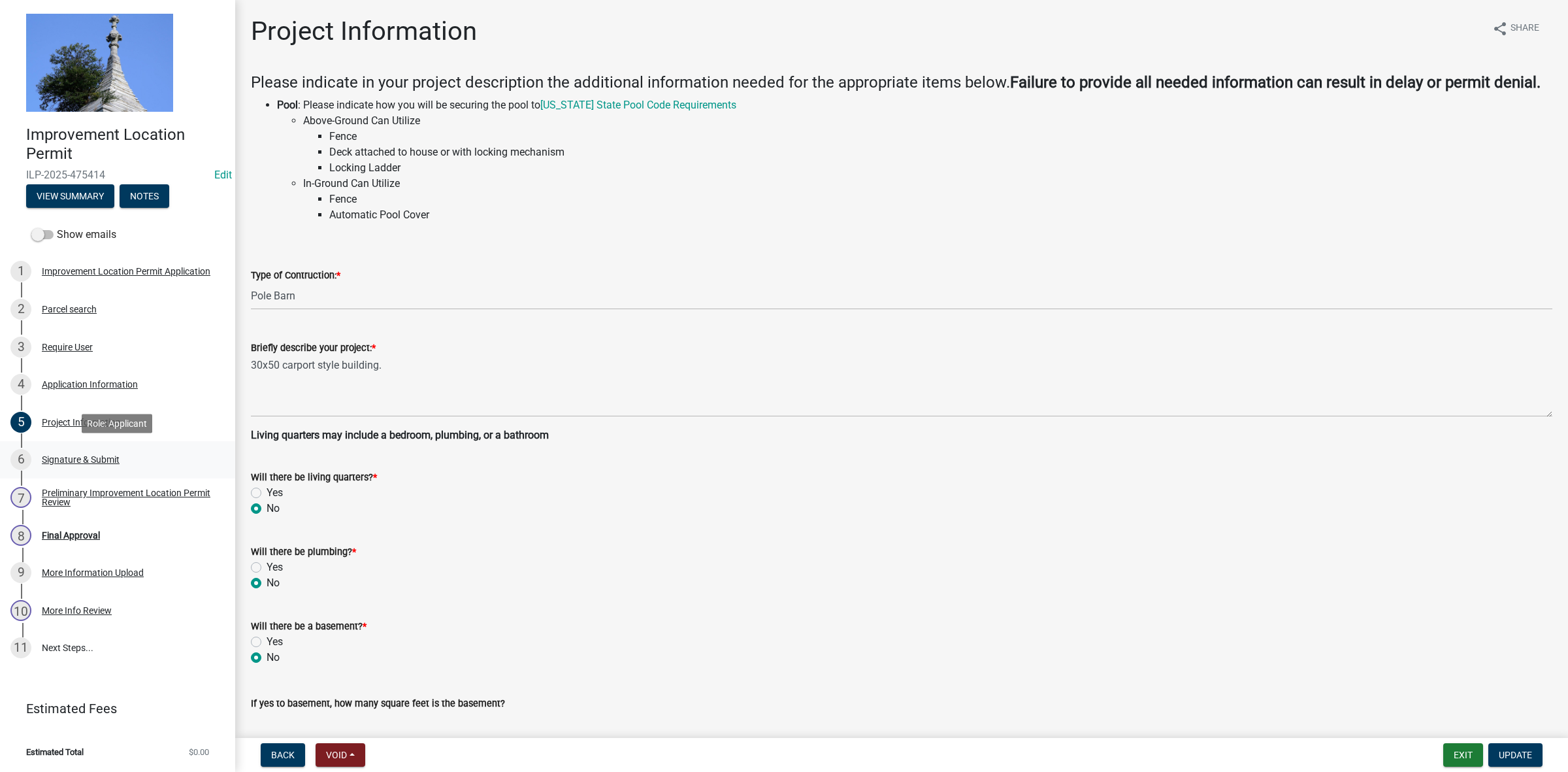
click at [99, 458] on div "Signature & Submit" at bounding box center [81, 460] width 77 height 9
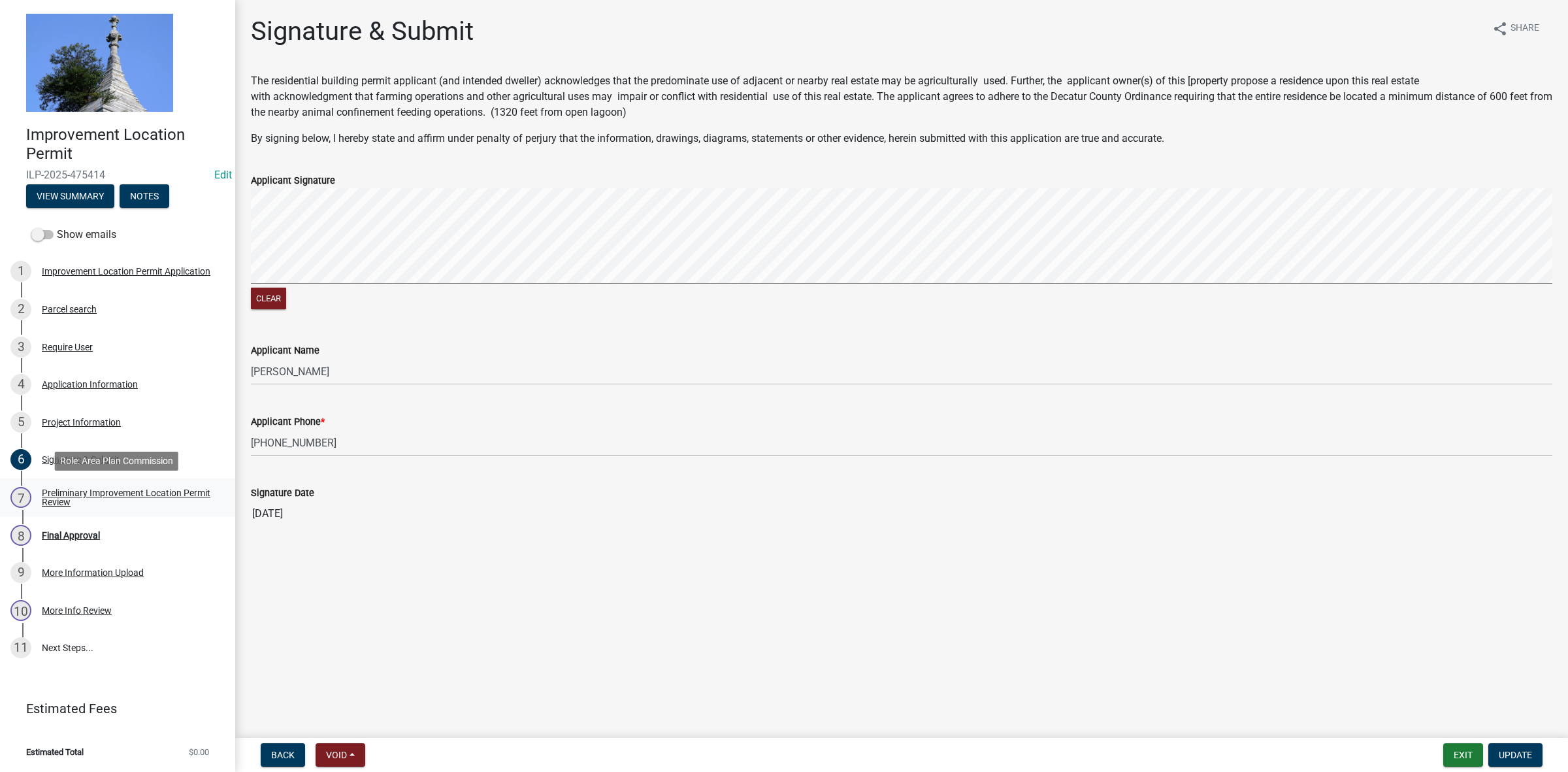
click at [92, 491] on div "Preliminary Improvement Location Permit Review" at bounding box center [128, 497] width 172 height 18
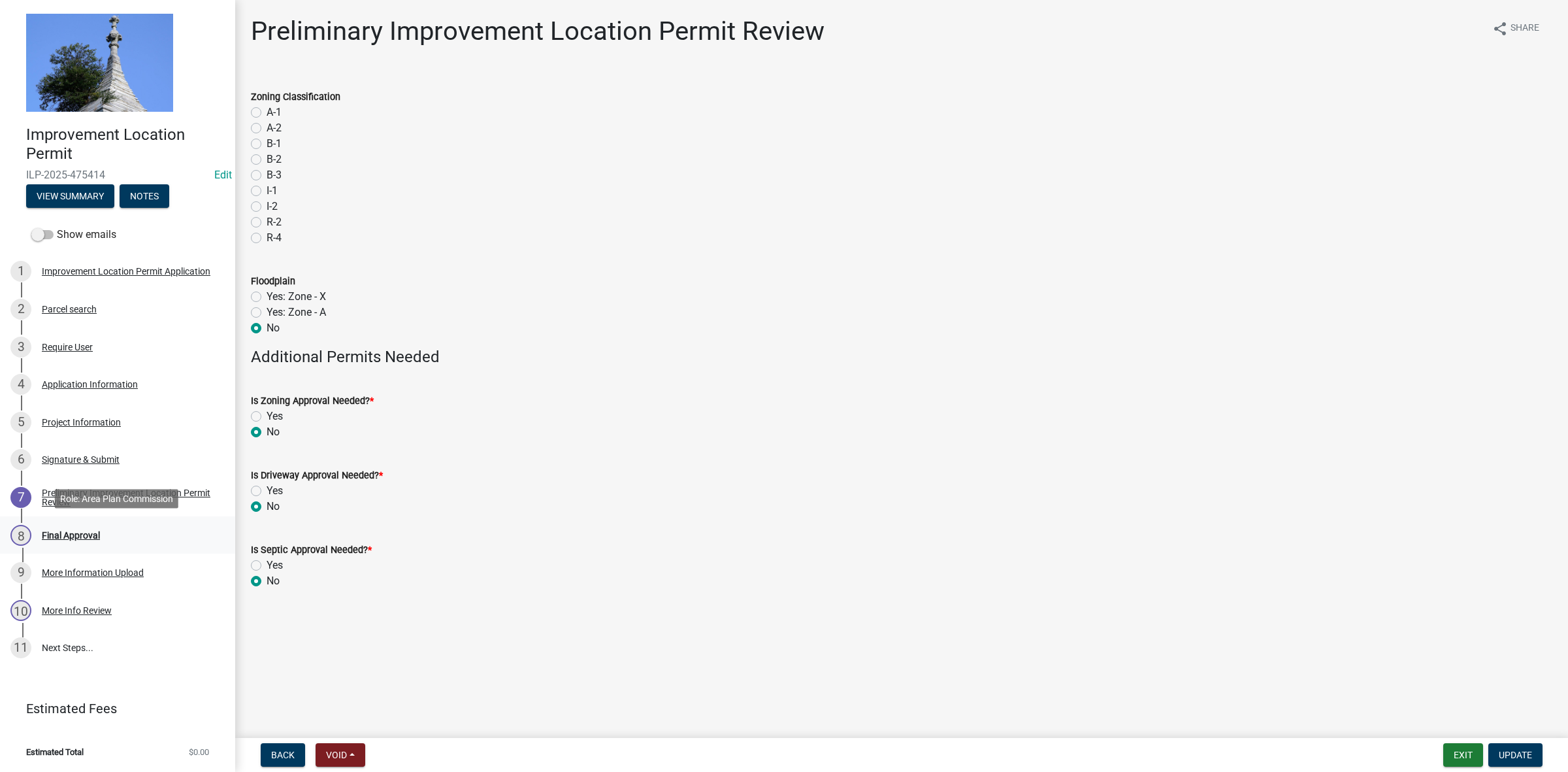
click at [84, 532] on div "Final Approval" at bounding box center [71, 536] width 58 height 9
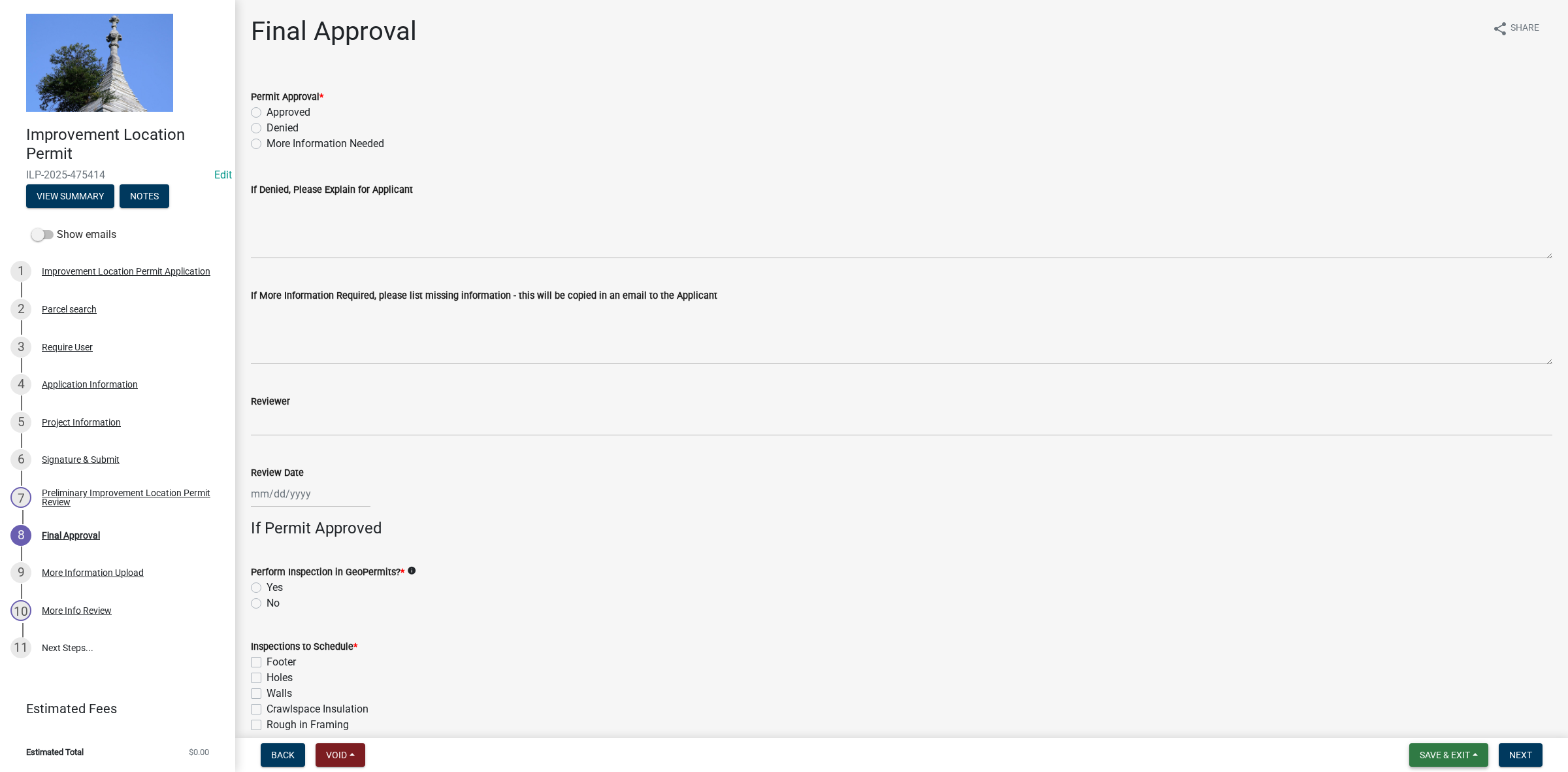
click at [1438, 751] on span "Save & Exit" at bounding box center [1446, 755] width 51 height 10
click at [1430, 724] on button "Save & Exit" at bounding box center [1436, 721] width 104 height 32
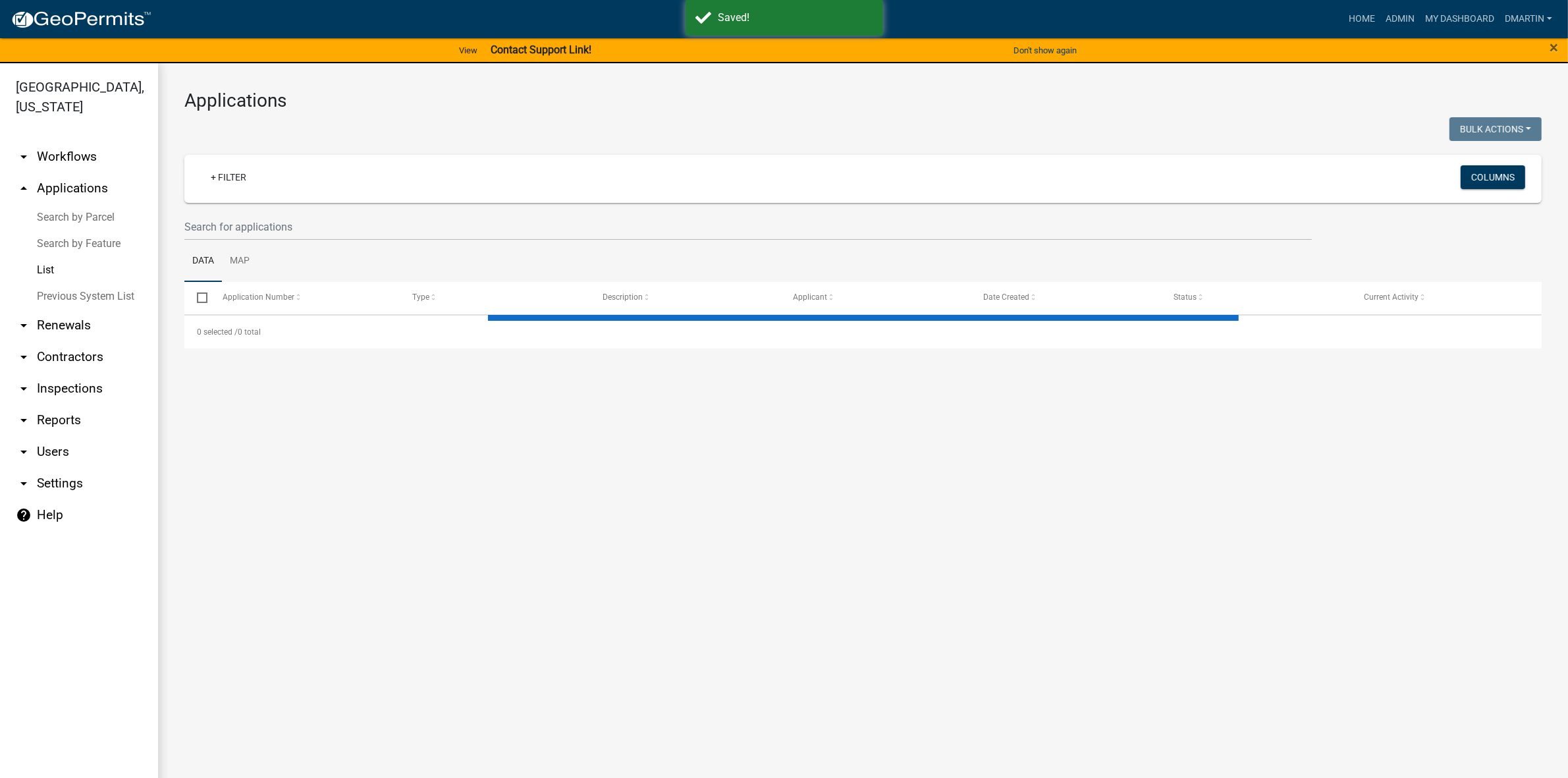
select select "3: 100"
